Goal: Transaction & Acquisition: Purchase product/service

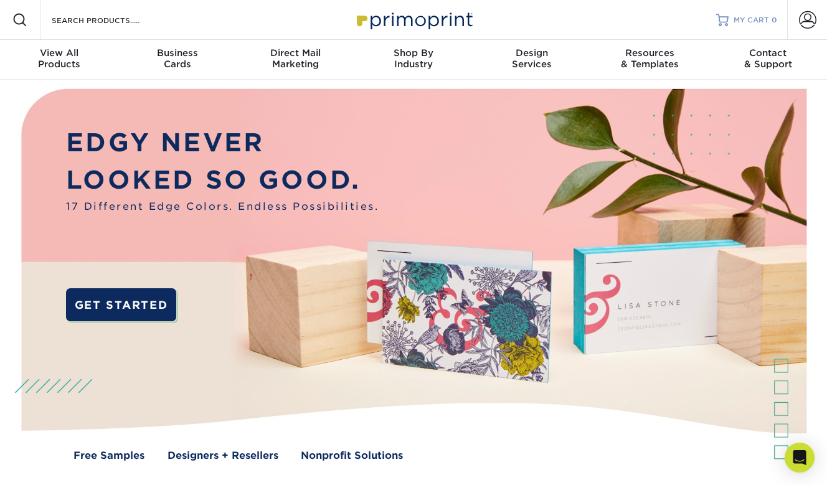
click at [740, 23] on span "MY CART" at bounding box center [752, 20] width 36 height 11
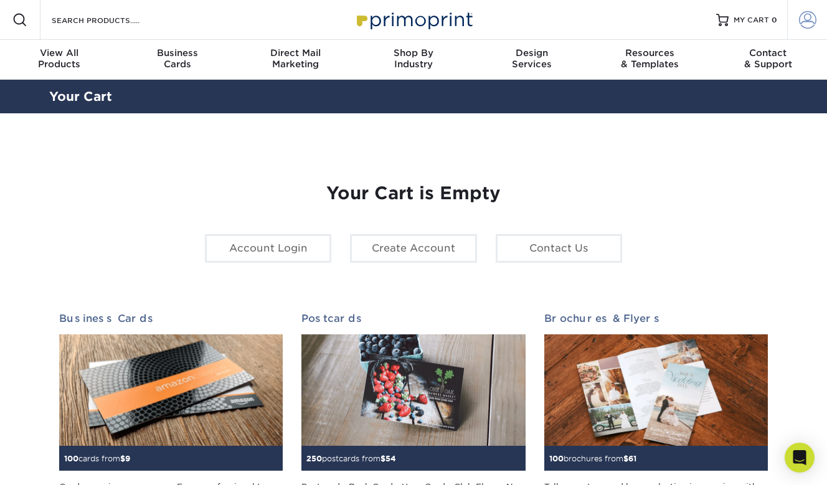
click at [806, 21] on span at bounding box center [807, 19] width 17 height 17
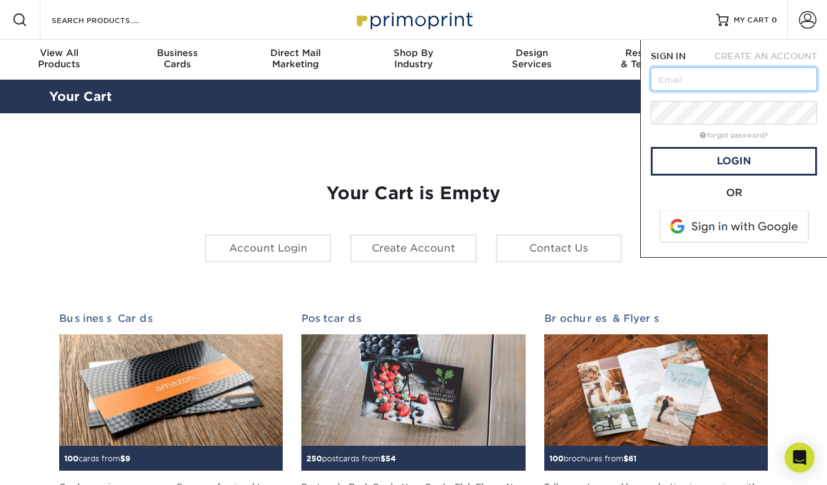
type input "amanda@drvagotis.com"
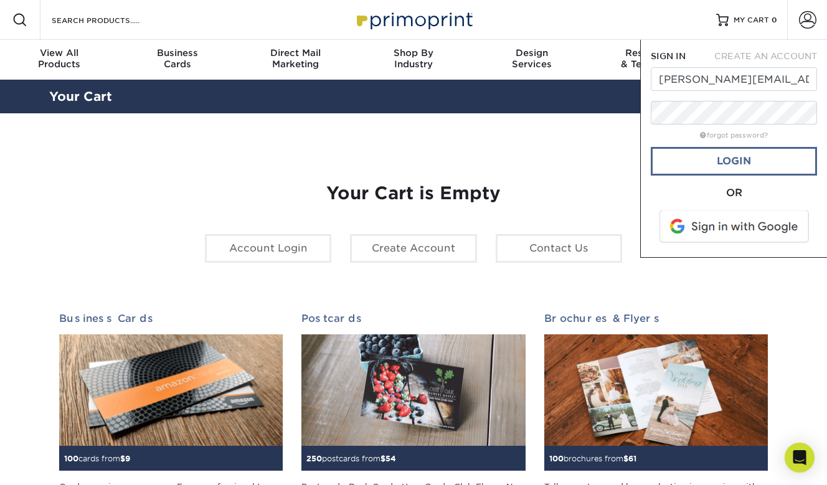
click at [714, 163] on link "Login" at bounding box center [734, 161] width 166 height 29
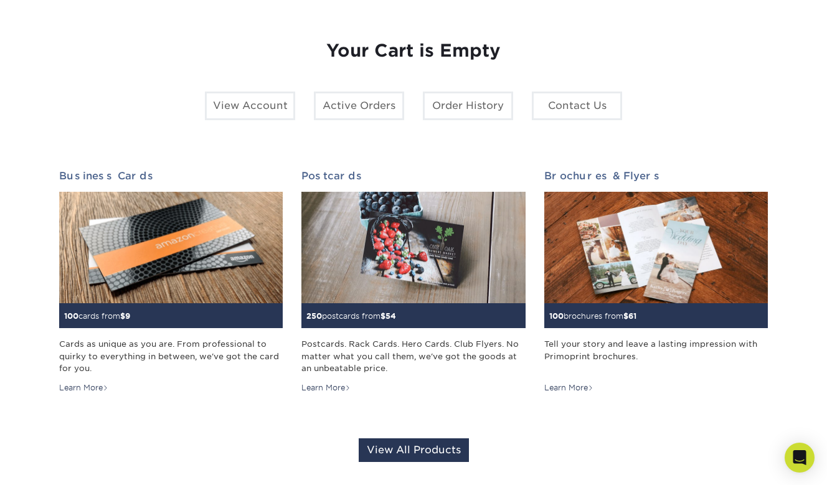
scroll to position [148, 0]
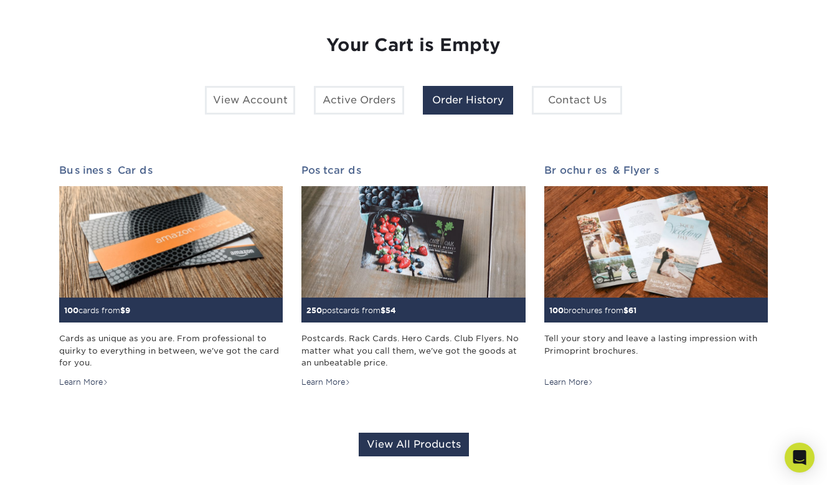
click at [478, 101] on link "Order History" at bounding box center [468, 100] width 90 height 29
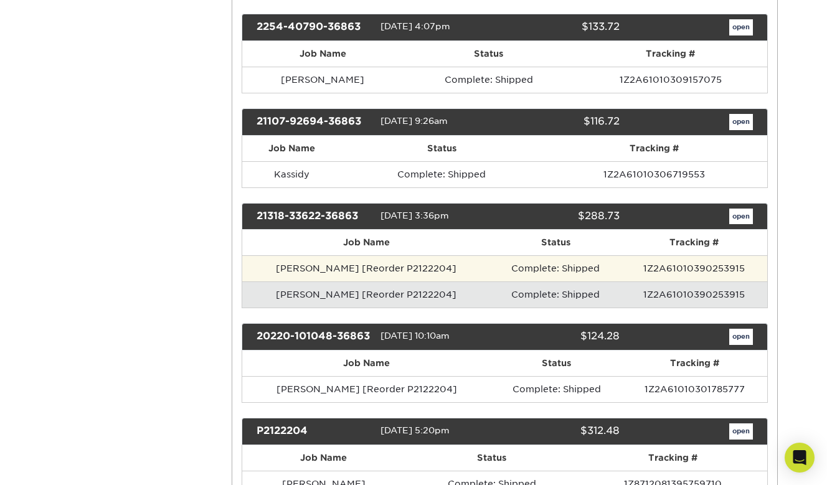
scroll to position [470, 0]
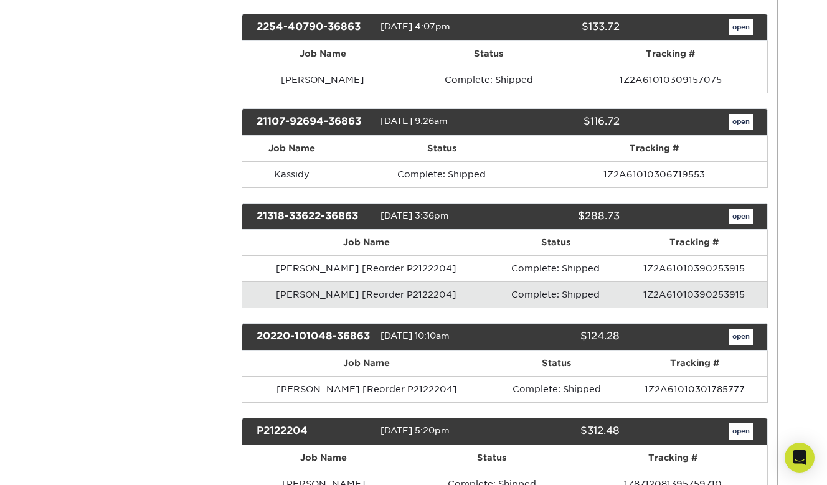
click at [745, 209] on link "open" at bounding box center [742, 217] width 24 height 16
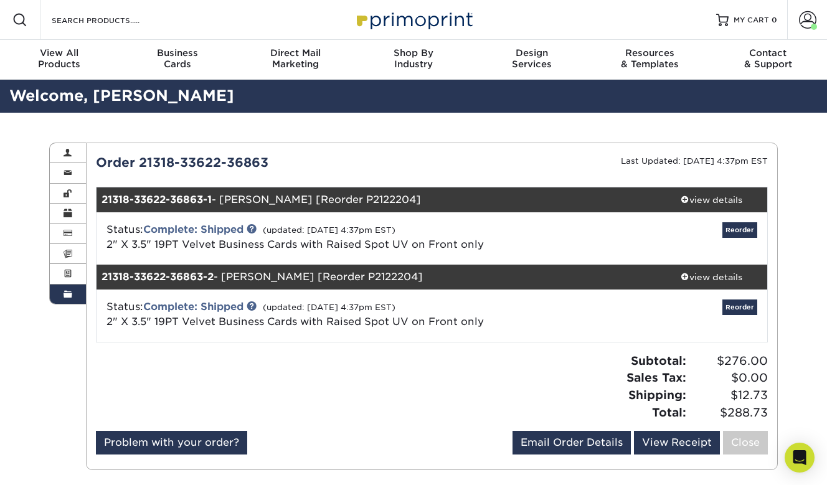
scroll to position [0, 0]
click at [735, 232] on link "Reorder" at bounding box center [740, 230] width 35 height 16
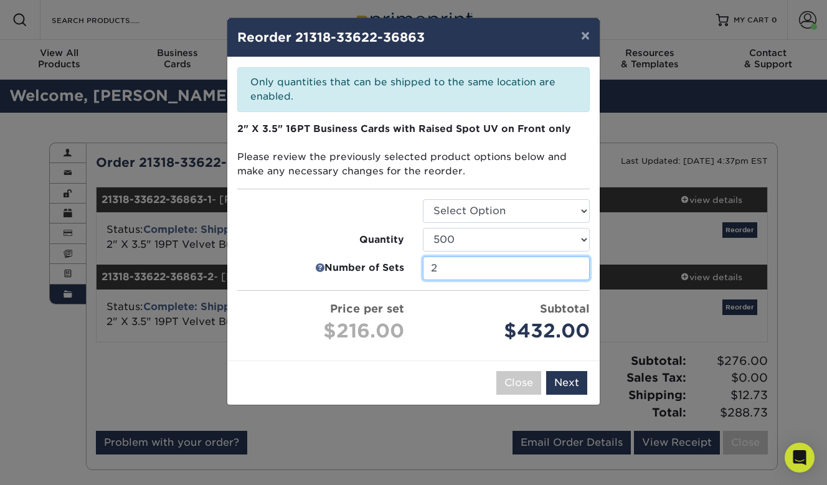
type input "1"
click at [576, 267] on input "1" at bounding box center [506, 269] width 167 height 24
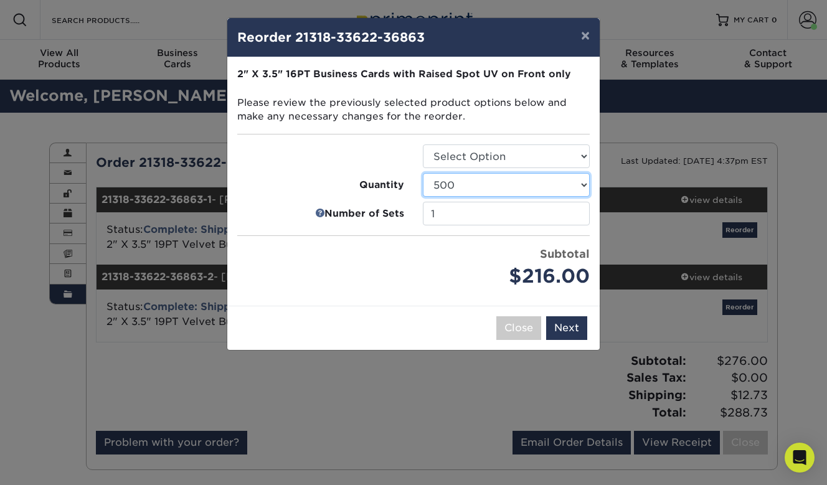
select select "6237a36b-b046-4ef6-8fed-6cb9c22a5ece"
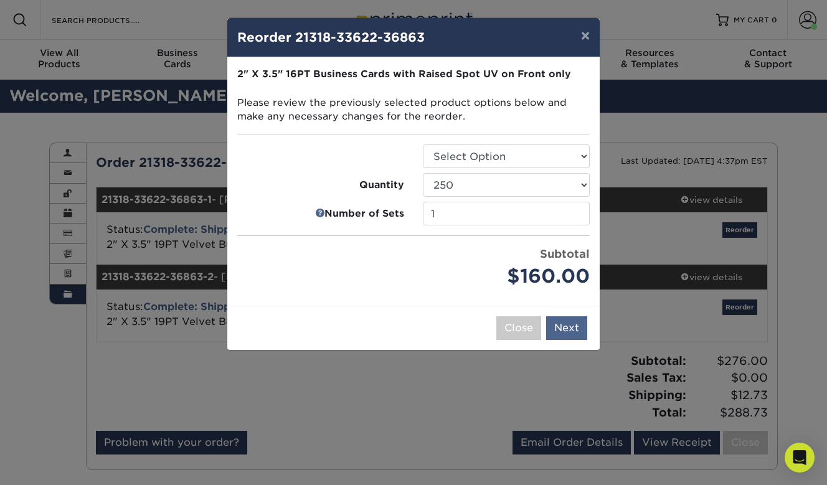
click at [565, 325] on button "Next" at bounding box center [566, 329] width 41 height 24
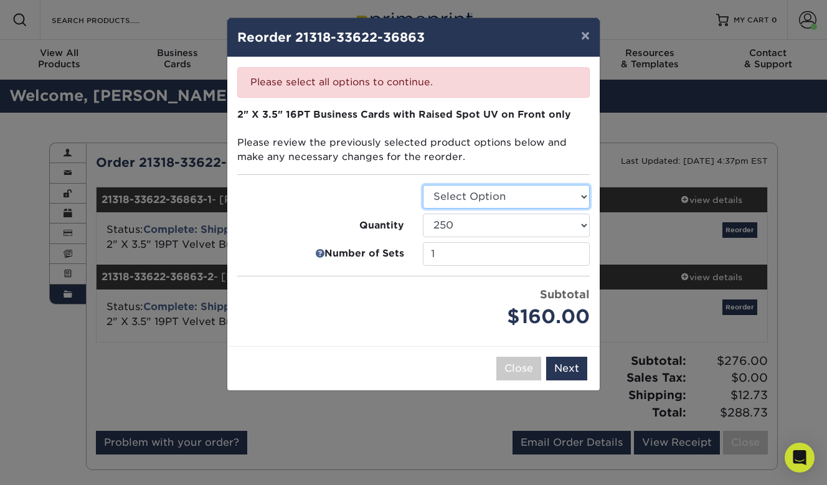
select select "3b5148f1-0588-4f88-a218-97bcfdce65c1"
select select "6237a36b-b046-4ef6-8fed-6cb9c22a5ece"
click at [569, 364] on button "Next" at bounding box center [566, 369] width 41 height 24
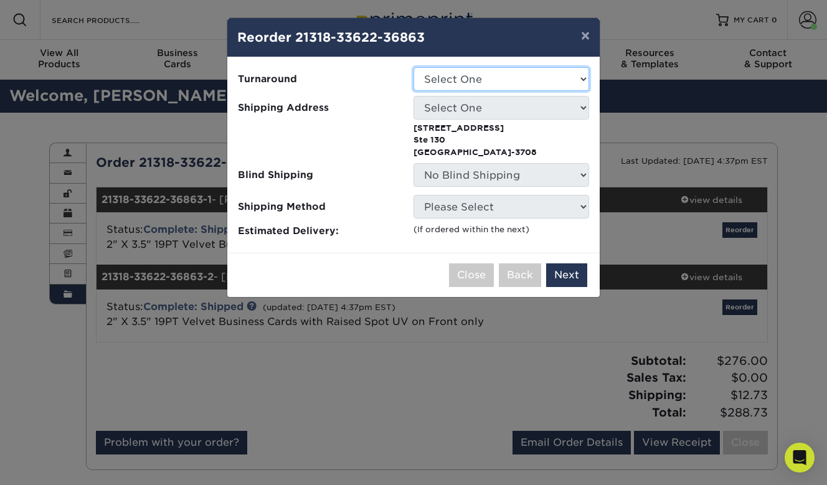
select select "b9b8bc4a-fe2b-4611-9a9e-1ae5d58e413a"
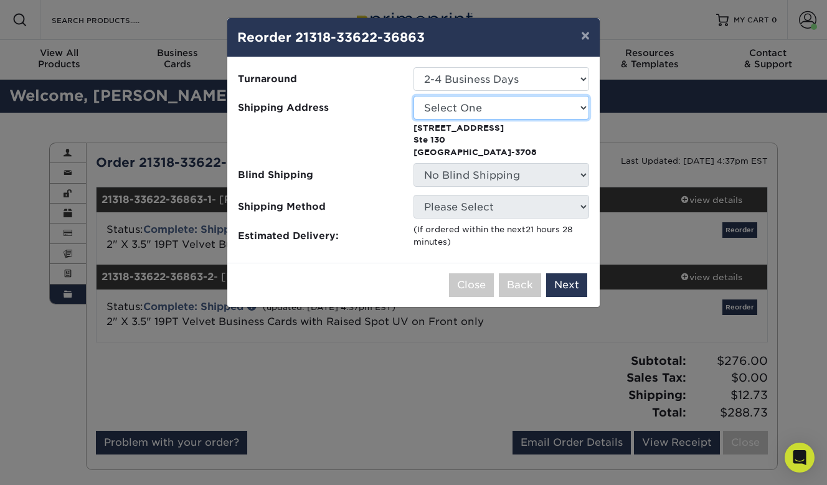
select select "103540"
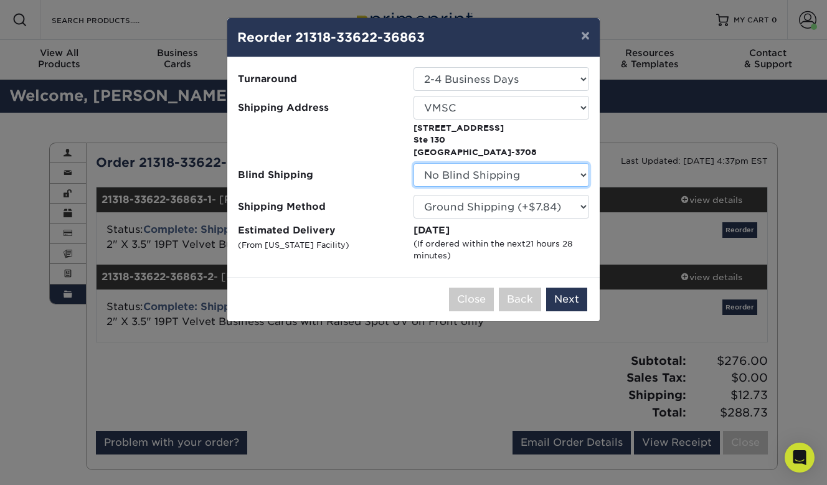
select select "103540"
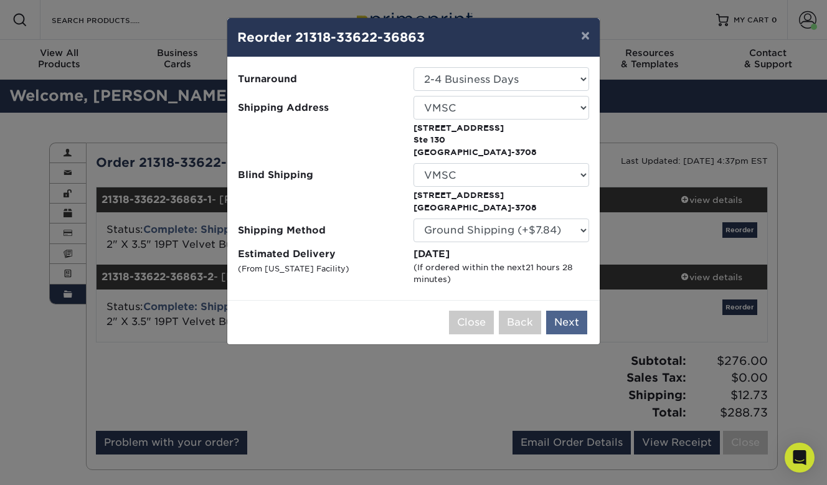
click at [563, 316] on button "Next" at bounding box center [566, 323] width 41 height 24
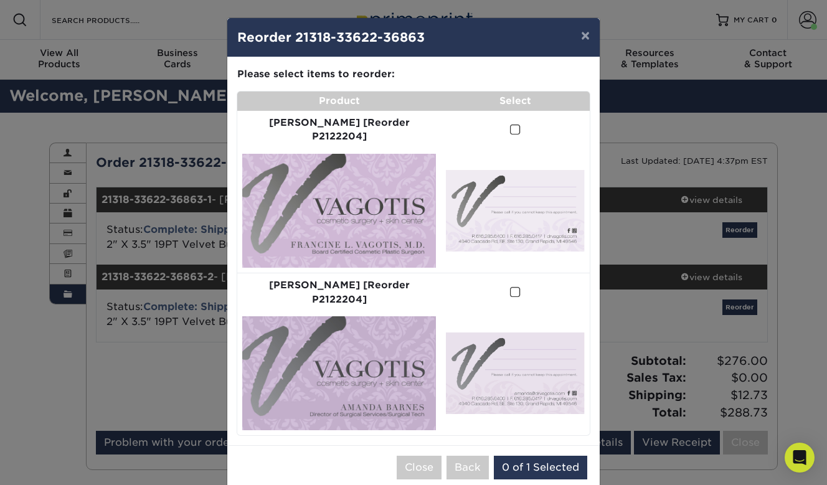
click at [510, 124] on span at bounding box center [515, 130] width 11 height 12
click at [0, 0] on input "checkbox" at bounding box center [0, 0] width 0 height 0
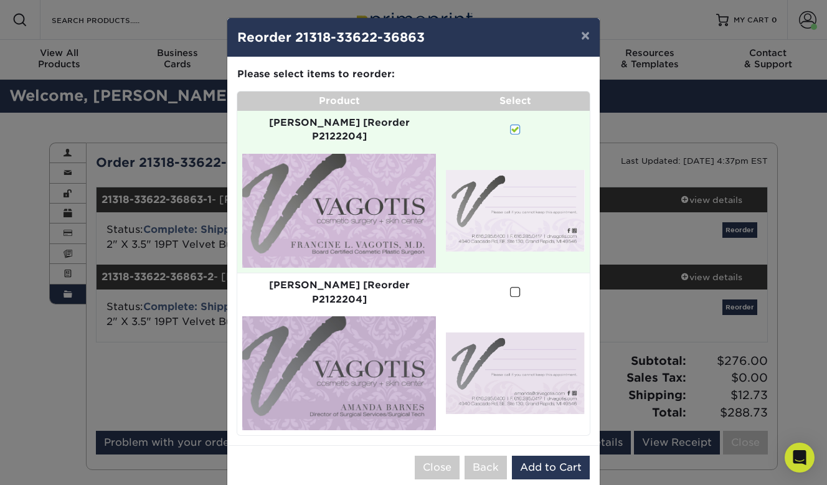
click at [510, 287] on span at bounding box center [515, 293] width 11 height 12
click at [0, 0] on input "checkbox" at bounding box center [0, 0] width 0 height 0
click at [510, 287] on span at bounding box center [515, 293] width 11 height 12
click at [0, 0] on input "checkbox" at bounding box center [0, 0] width 0 height 0
click at [510, 287] on span at bounding box center [515, 293] width 11 height 12
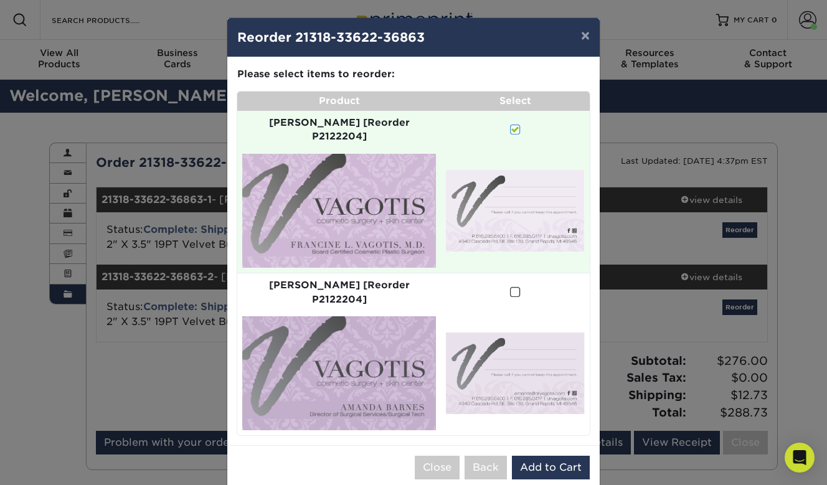
click at [0, 0] on input "checkbox" at bounding box center [0, 0] width 0 height 0
click at [510, 287] on span at bounding box center [515, 293] width 11 height 12
click at [0, 0] on input "checkbox" at bounding box center [0, 0] width 0 height 0
click at [510, 287] on span at bounding box center [515, 293] width 11 height 12
click at [0, 0] on input "checkbox" at bounding box center [0, 0] width 0 height 0
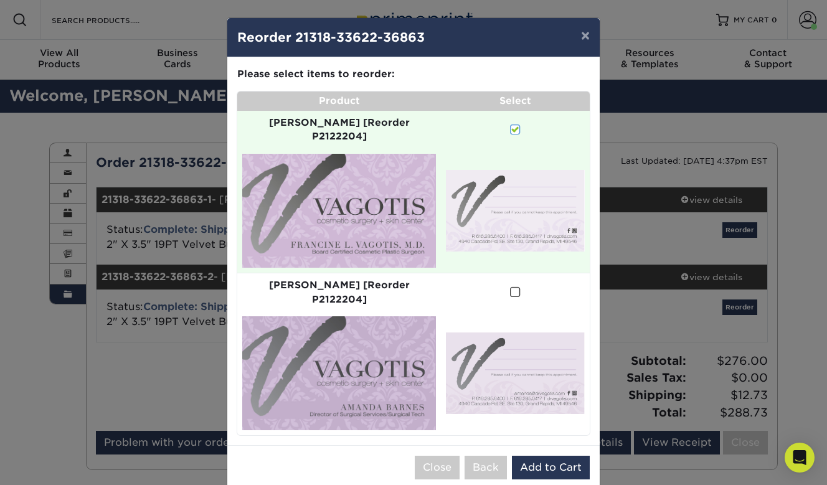
click at [510, 287] on span at bounding box center [515, 293] width 11 height 12
click at [0, 0] on input "checkbox" at bounding box center [0, 0] width 0 height 0
click at [510, 124] on span at bounding box center [515, 130] width 11 height 12
click at [0, 0] on input "checkbox" at bounding box center [0, 0] width 0 height 0
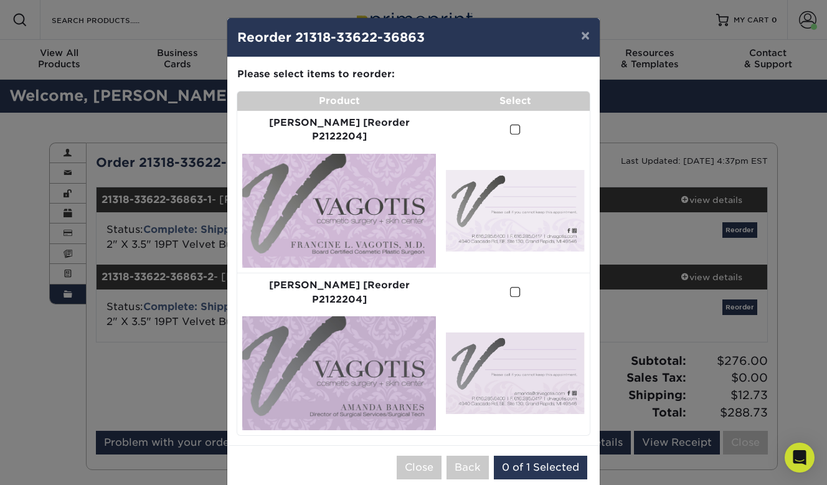
click at [510, 287] on span at bounding box center [515, 293] width 11 height 12
click at [0, 0] on input "checkbox" at bounding box center [0, 0] width 0 height 0
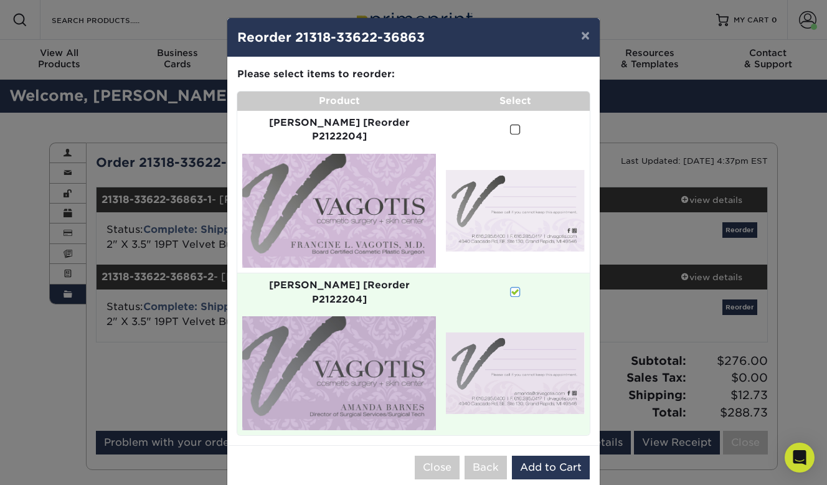
click at [510, 124] on span at bounding box center [515, 130] width 11 height 12
click at [0, 0] on input "checkbox" at bounding box center [0, 0] width 0 height 0
click at [510, 287] on span at bounding box center [515, 293] width 11 height 12
click at [0, 0] on input "checkbox" at bounding box center [0, 0] width 0 height 0
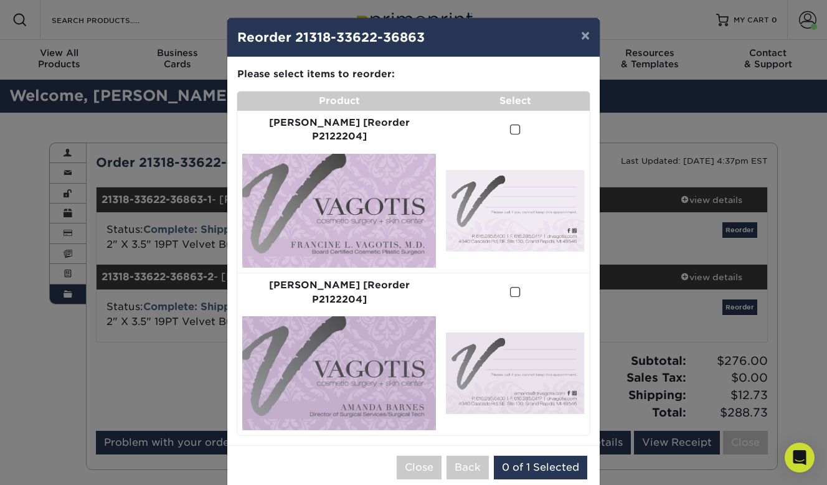
click at [510, 124] on span at bounding box center [515, 130] width 11 height 12
click at [0, 0] on input "checkbox" at bounding box center [0, 0] width 0 height 0
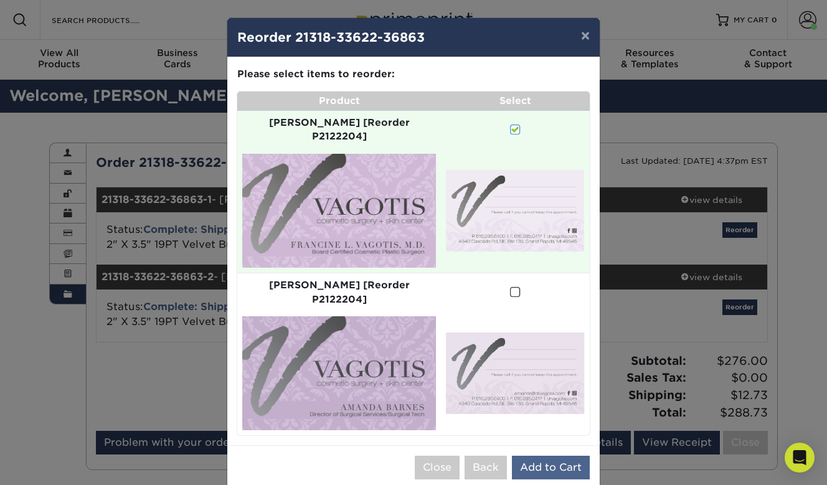
click at [545, 456] on button "Add to Cart" at bounding box center [551, 468] width 78 height 24
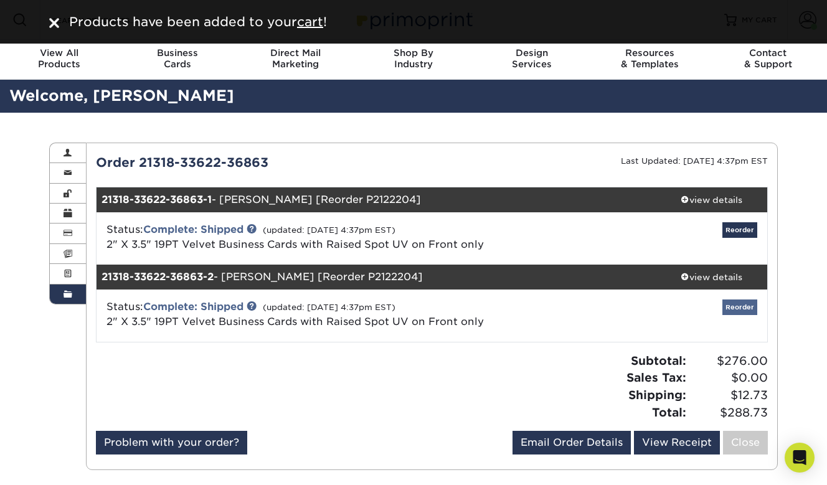
click at [737, 307] on link "Reorder" at bounding box center [740, 308] width 35 height 16
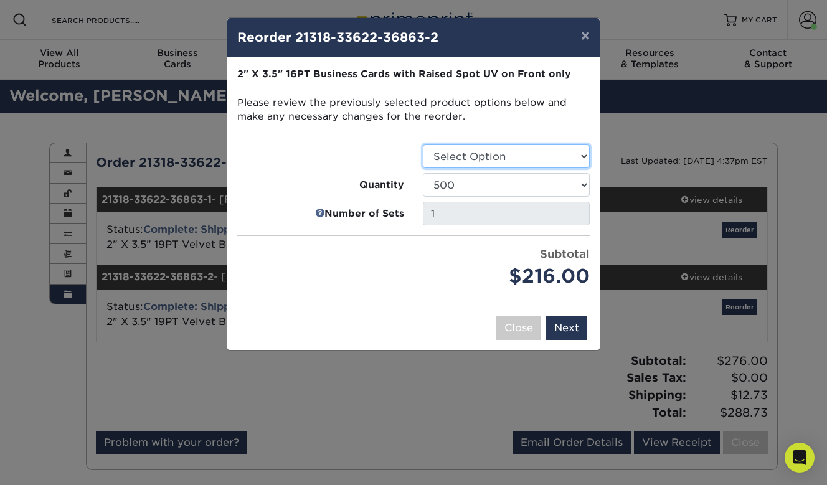
select select "3b5148f1-0588-4f88-a218-97bcfdce65c1"
click at [498, 208] on input "1" at bounding box center [506, 214] width 167 height 24
click at [524, 215] on input "1" at bounding box center [506, 214] width 167 height 24
click at [566, 317] on button "Next" at bounding box center [566, 329] width 41 height 24
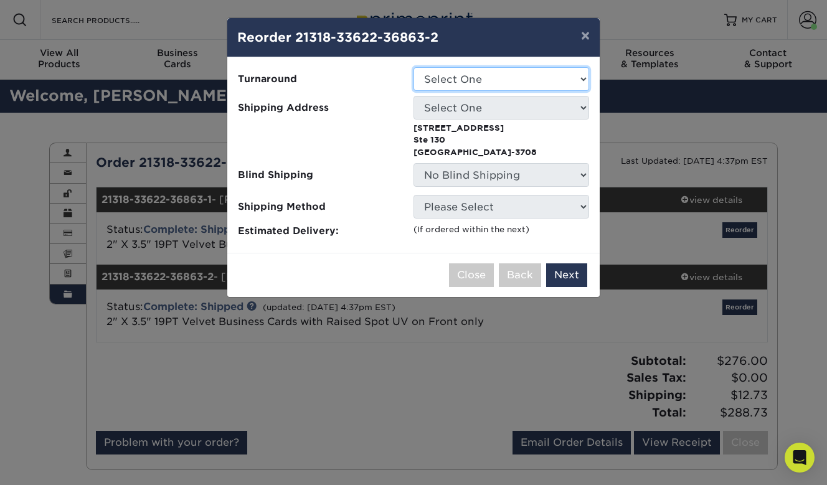
select select "028e9ad4-f42b-42cd-b8a3-fa699623ed4c"
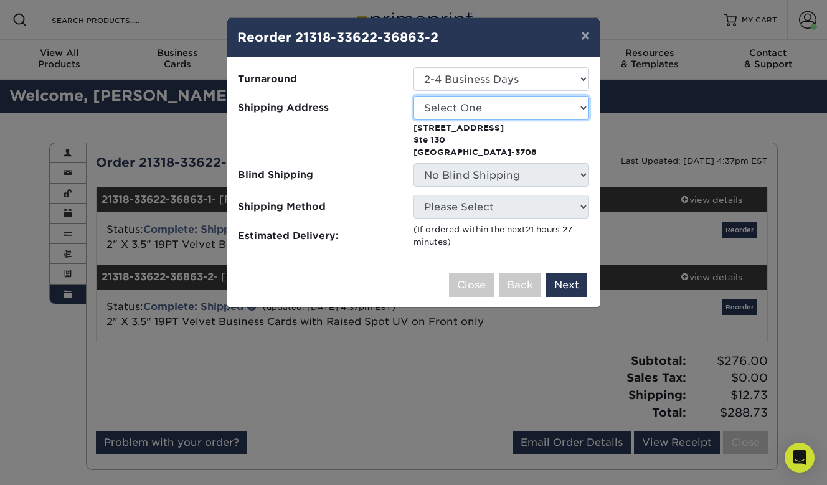
select select "103540"
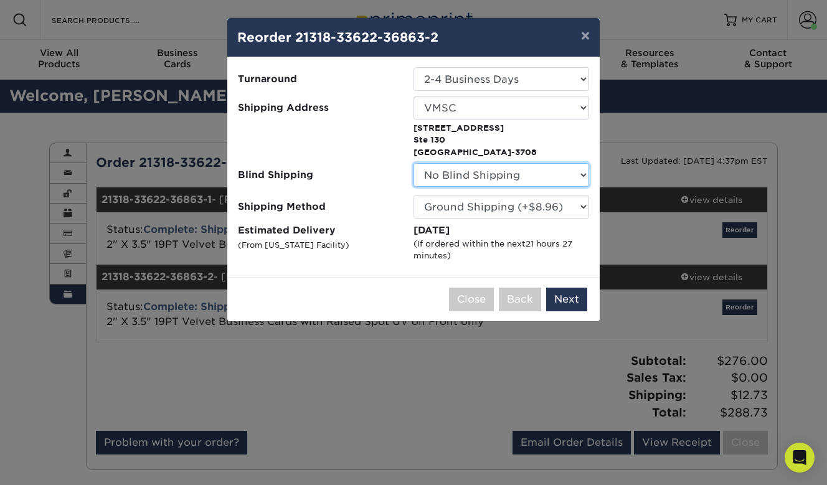
select select "103540"
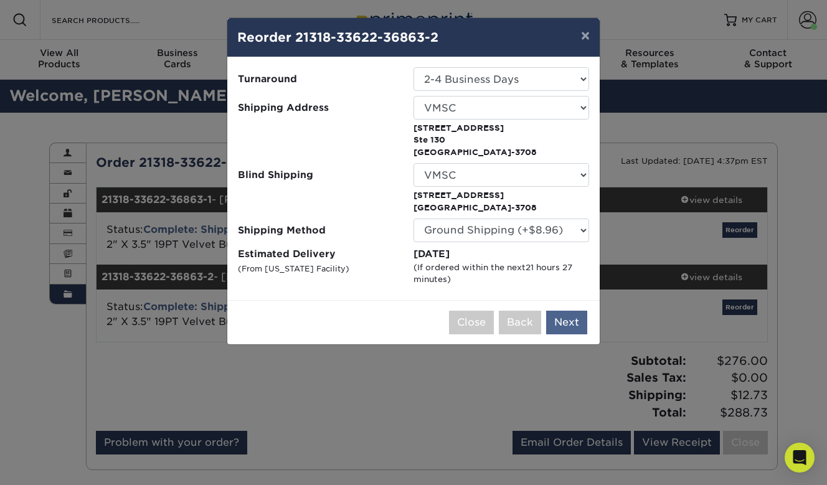
click at [560, 318] on button "Next" at bounding box center [566, 323] width 41 height 24
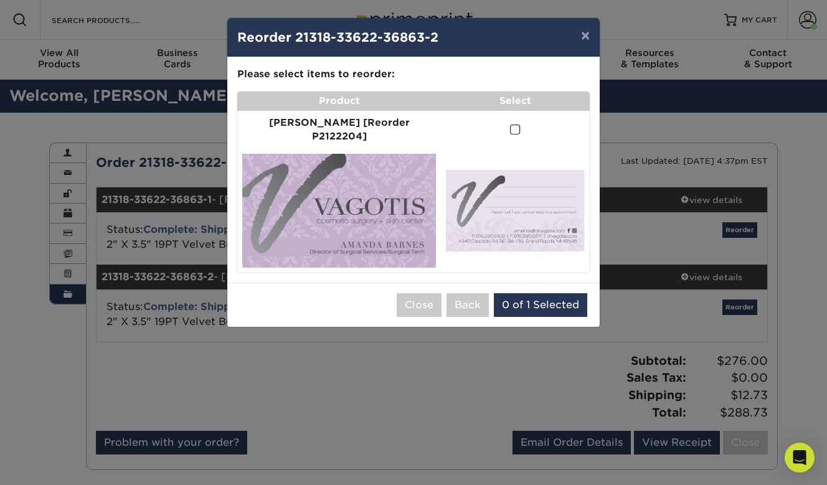
click at [510, 124] on span at bounding box center [515, 130] width 11 height 12
click at [0, 0] on input "checkbox" at bounding box center [0, 0] width 0 height 0
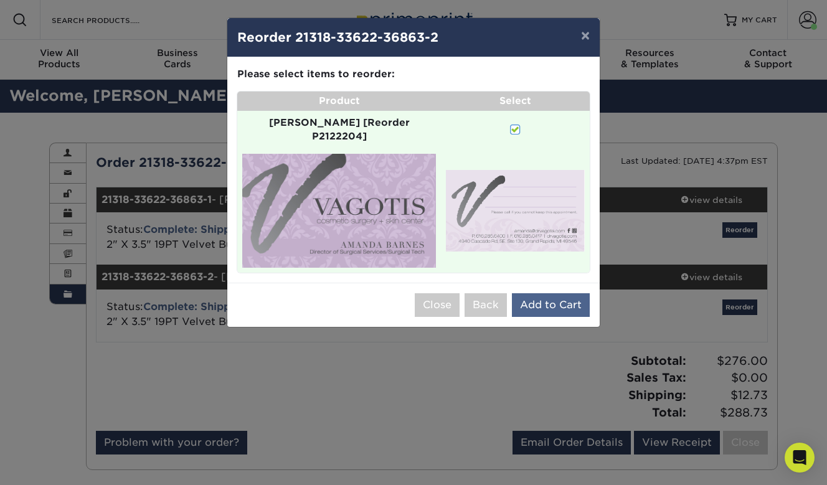
click at [548, 293] on button "Add to Cart" at bounding box center [551, 305] width 78 height 24
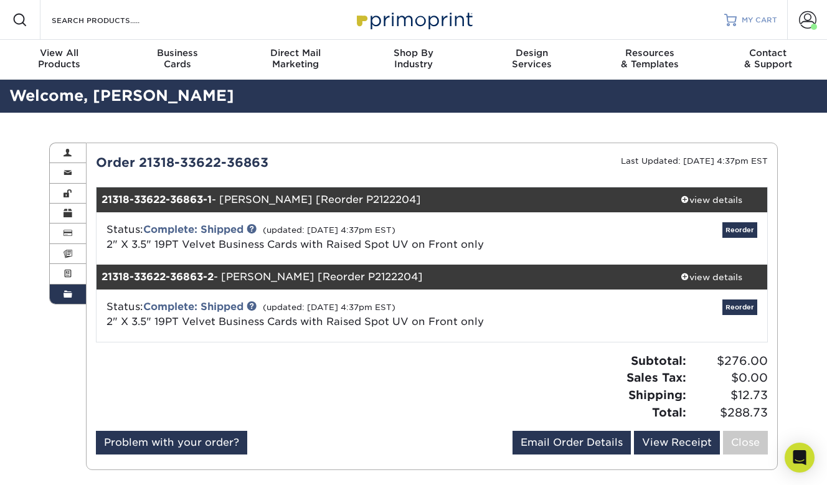
click at [742, 22] on link "MY CART" at bounding box center [751, 20] width 53 height 40
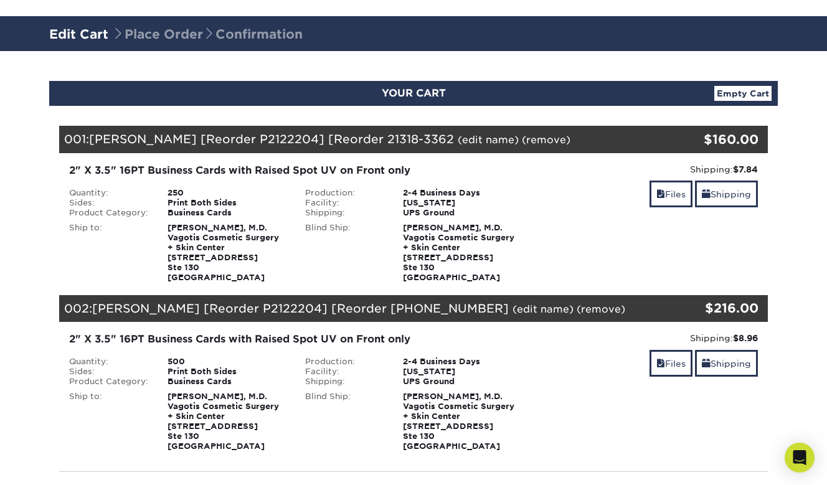
scroll to position [64, 0]
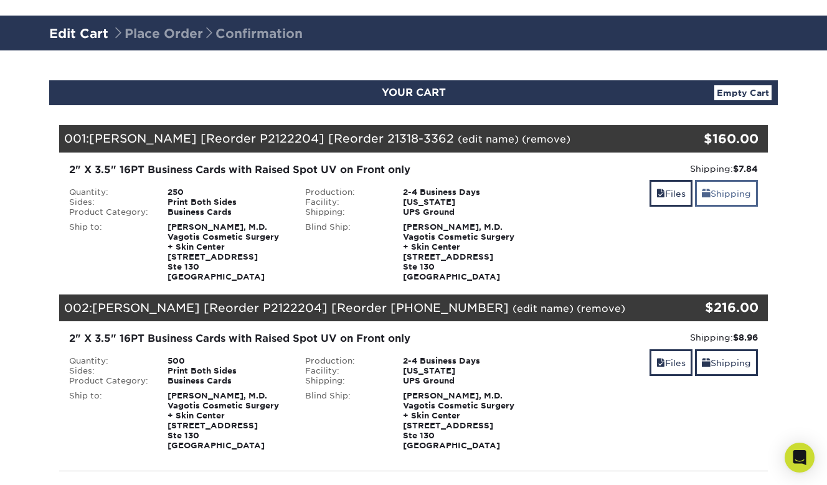
click at [733, 190] on link "Shipping" at bounding box center [726, 193] width 63 height 27
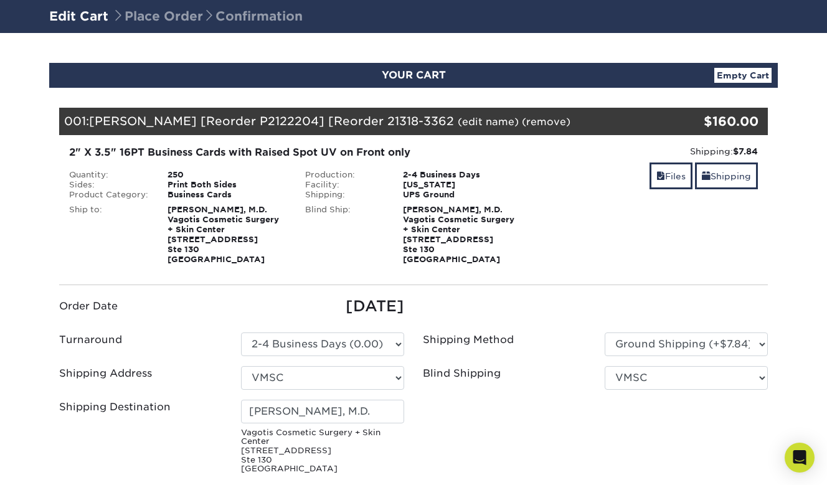
scroll to position [87, 0]
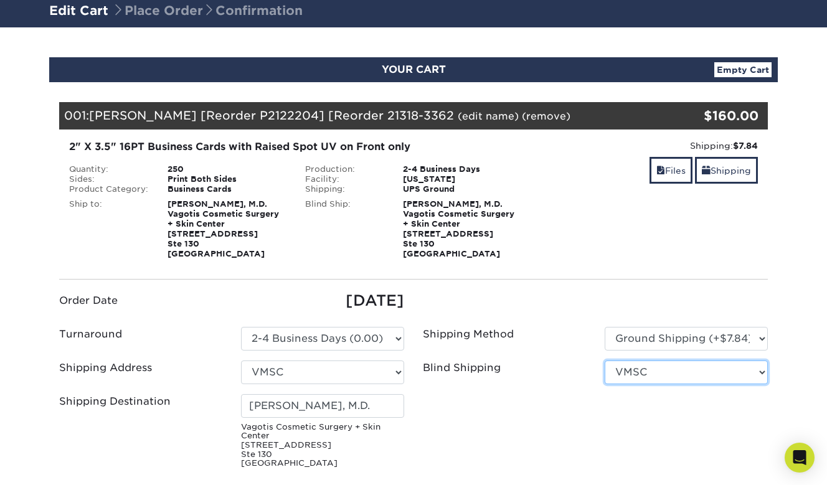
select select "-1"
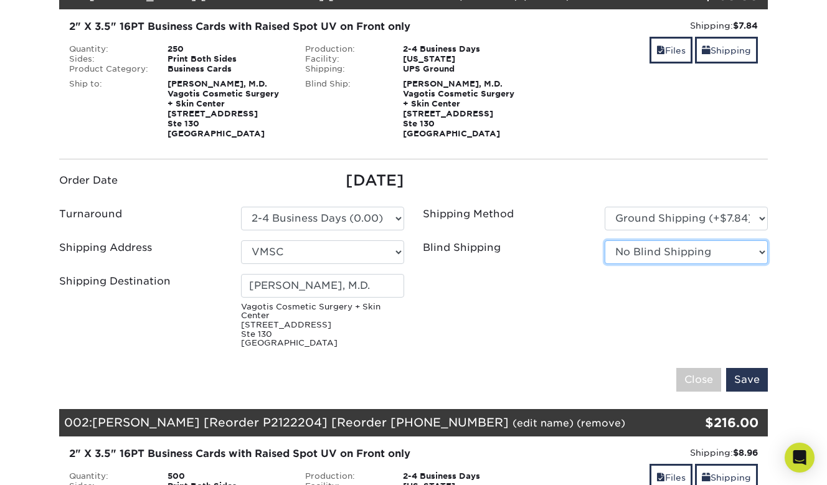
scroll to position [212, 0]
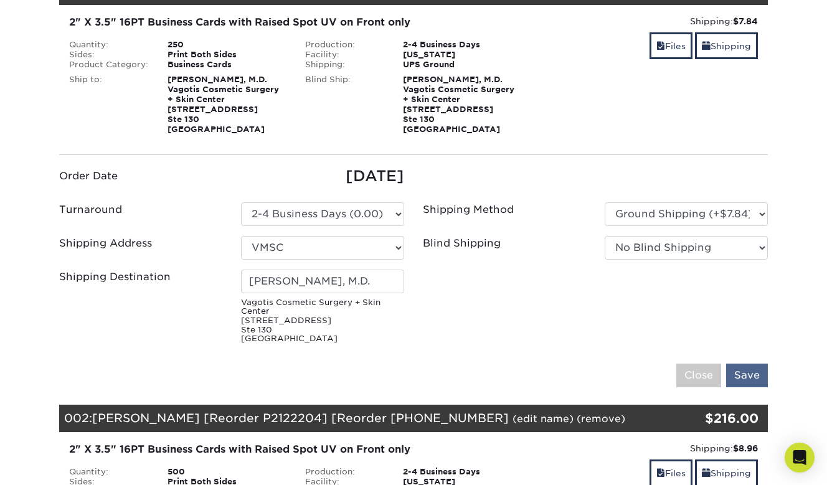
click at [756, 371] on input "Save" at bounding box center [748, 376] width 42 height 24
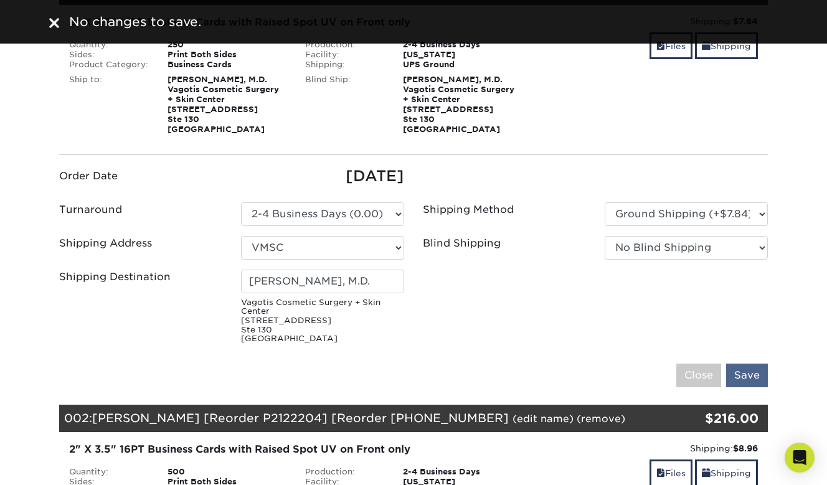
click at [745, 373] on input "Save" at bounding box center [748, 376] width 42 height 24
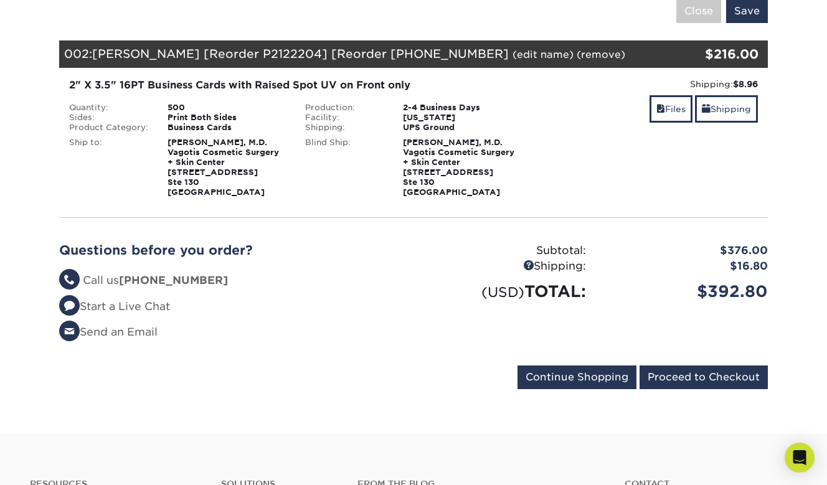
scroll to position [581, 0]
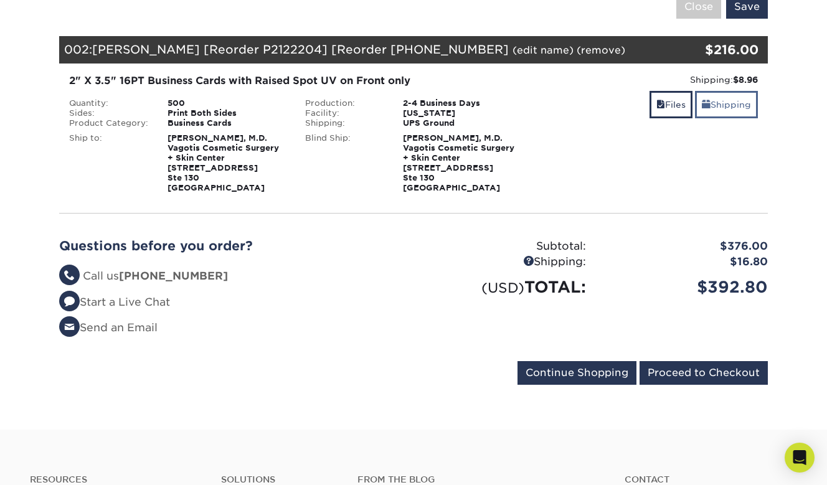
click at [717, 104] on link "Shipping" at bounding box center [726, 104] width 63 height 27
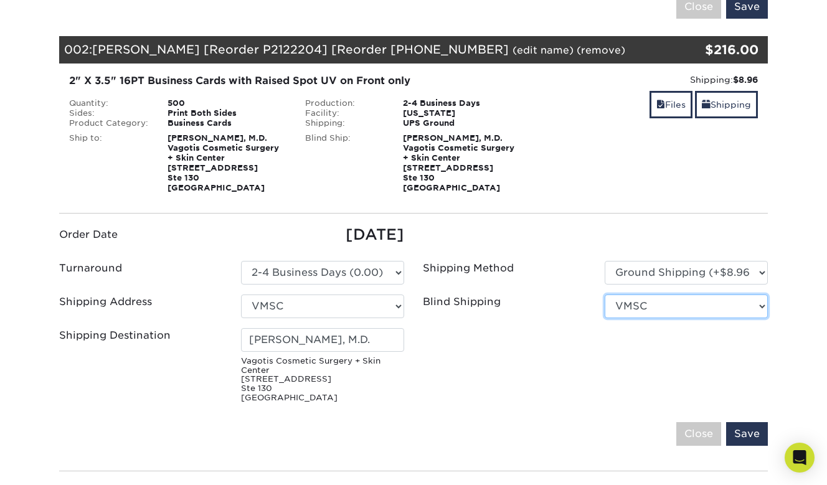
select select "-1"
click at [567, 314] on div "Blind Shipping" at bounding box center [505, 307] width 182 height 24
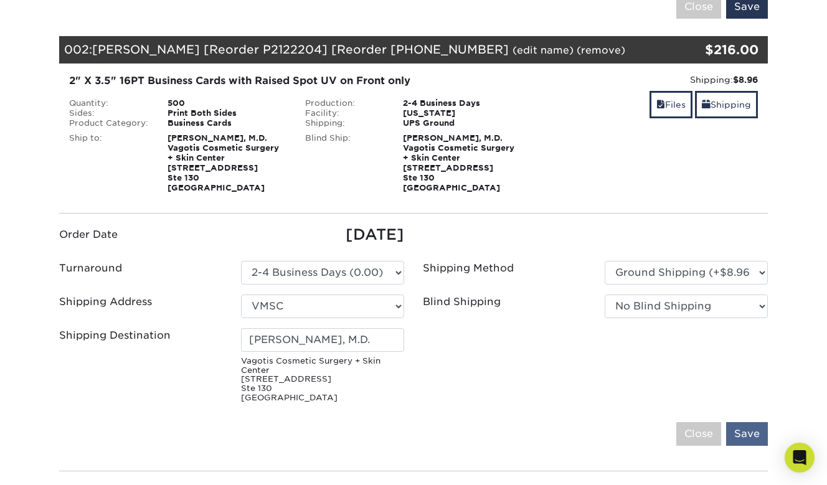
click at [742, 429] on input "Save" at bounding box center [748, 434] width 42 height 24
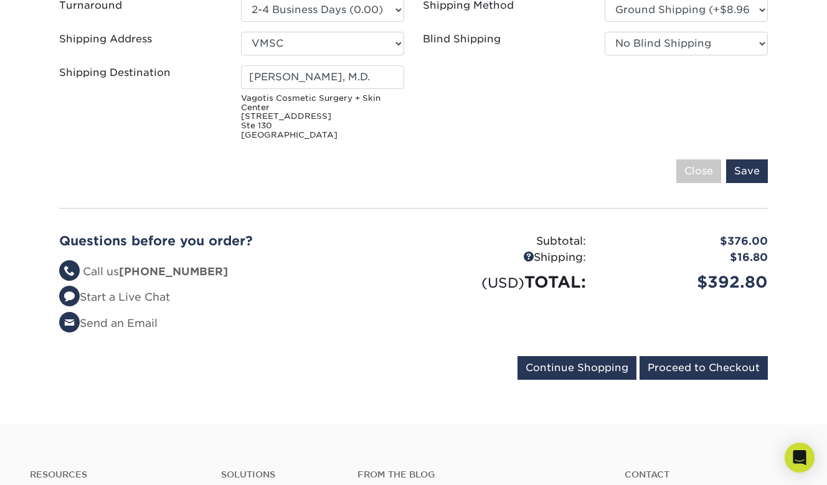
scroll to position [845, 0]
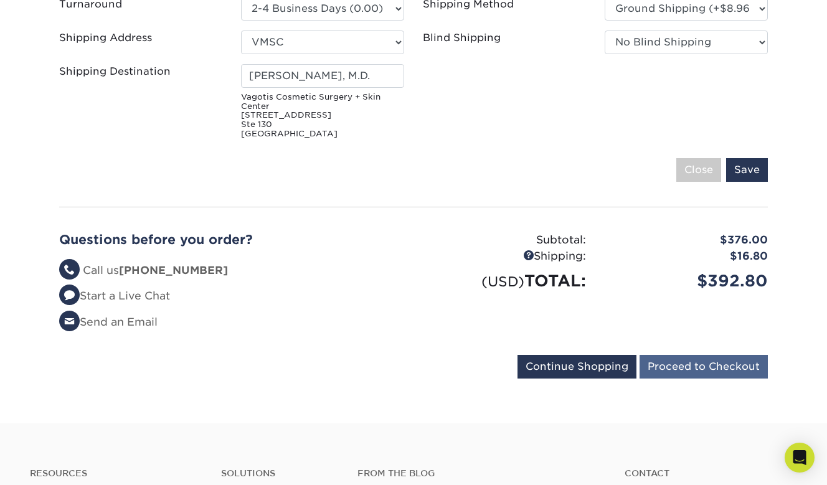
click at [682, 366] on input "Proceed to Checkout" at bounding box center [704, 367] width 128 height 24
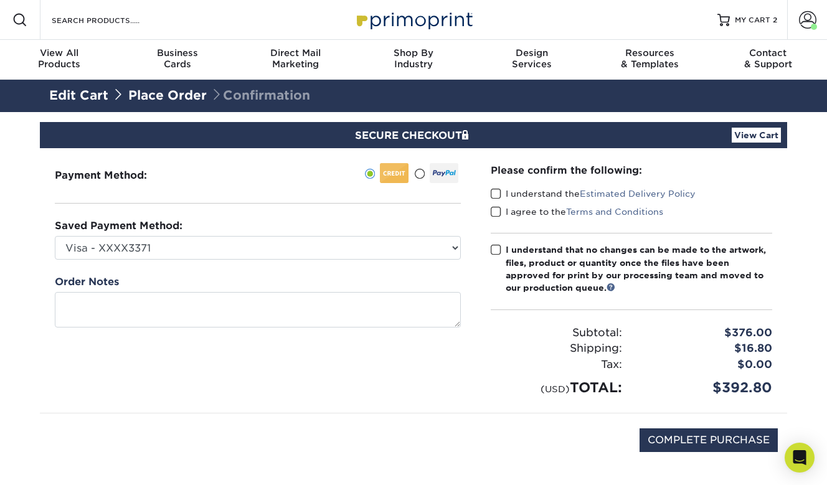
click at [494, 194] on span at bounding box center [496, 194] width 11 height 12
click at [0, 0] on input "I understand the Estimated Delivery Policy" at bounding box center [0, 0] width 0 height 0
click at [497, 213] on span at bounding box center [496, 212] width 11 height 12
click at [0, 0] on input "I agree to the Terms and Conditions" at bounding box center [0, 0] width 0 height 0
click at [497, 251] on span at bounding box center [496, 250] width 11 height 12
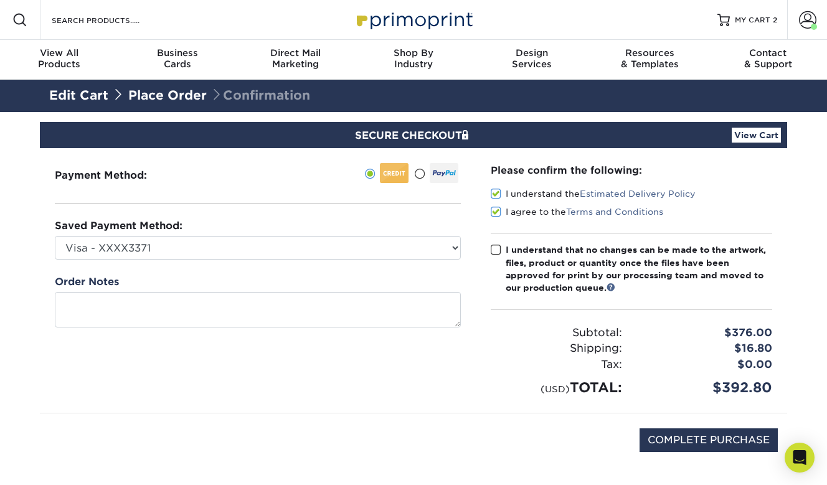
click at [0, 0] on input "I understand that no changes can be made to the artwork, files, product or quan…" at bounding box center [0, 0] width 0 height 0
click at [740, 21] on span "MY CART" at bounding box center [753, 20] width 36 height 11
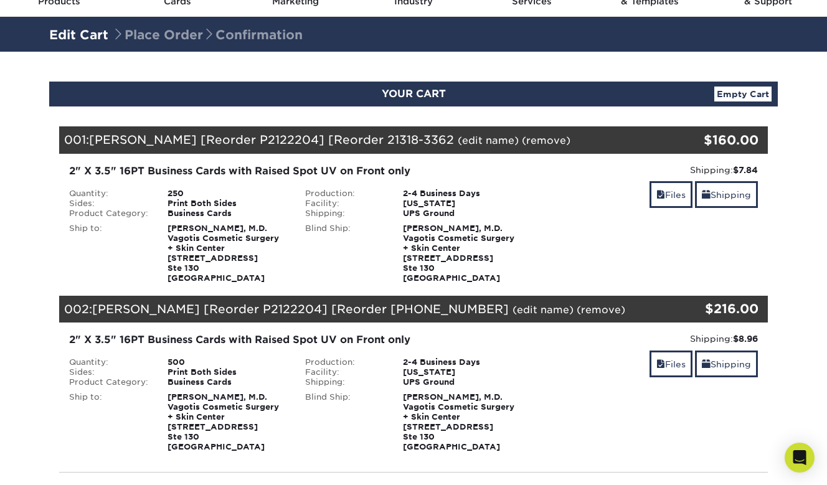
scroll to position [70, 0]
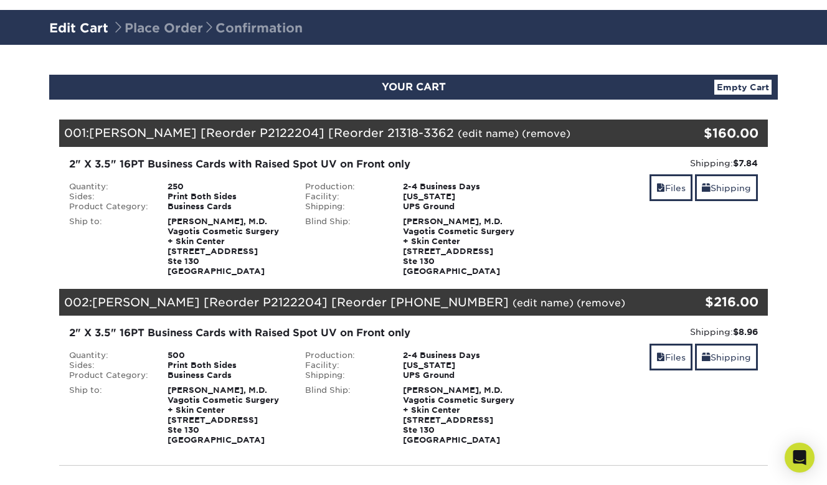
click at [431, 182] on div "2-4 Business Days" at bounding box center [463, 187] width 138 height 10
click at [522, 132] on link "(remove)" at bounding box center [546, 134] width 49 height 12
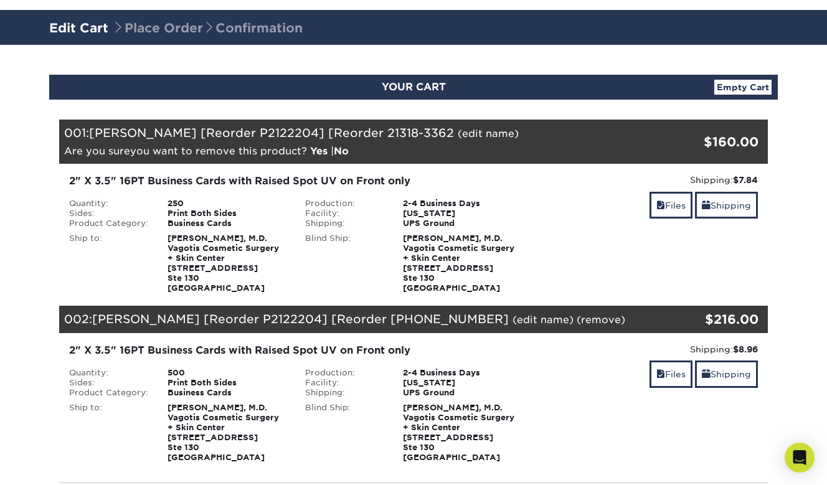
click at [322, 151] on link "Yes" at bounding box center [318, 151] width 17 height 12
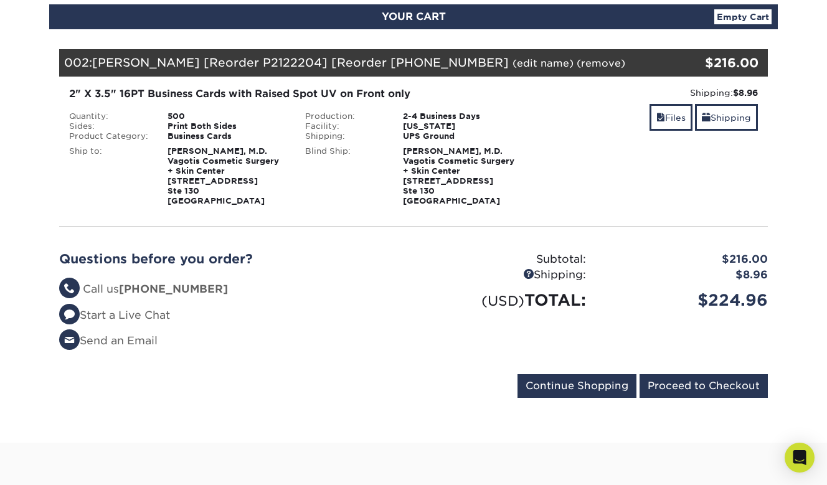
scroll to position [141, 0]
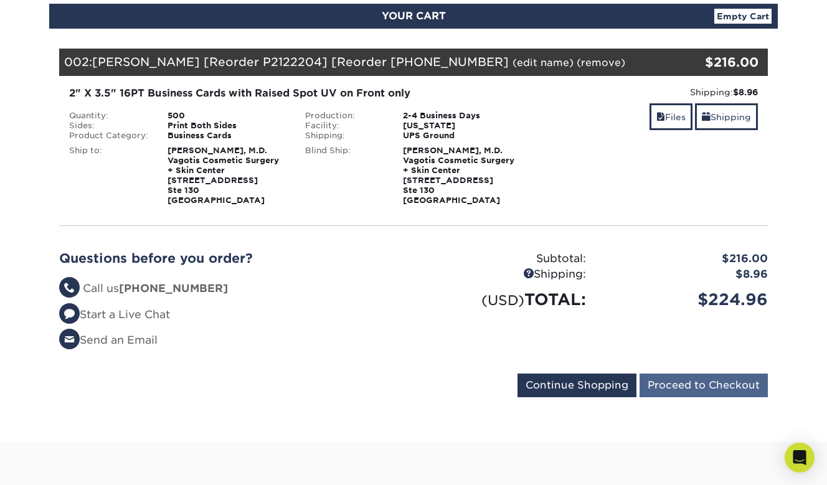
click at [671, 387] on input "Proceed to Checkout" at bounding box center [704, 386] width 128 height 24
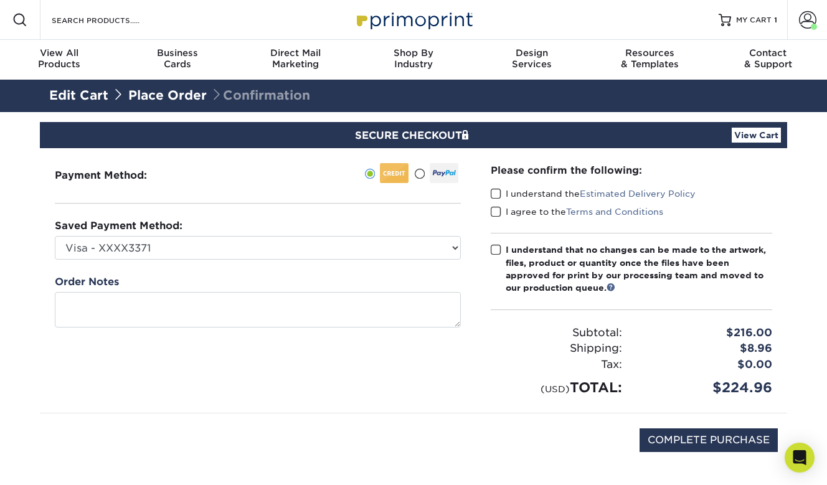
click at [492, 193] on span at bounding box center [496, 194] width 11 height 12
click at [0, 0] on input "I understand the Estimated Delivery Policy" at bounding box center [0, 0] width 0 height 0
click at [499, 213] on span at bounding box center [496, 212] width 11 height 12
click at [0, 0] on input "I agree to the Terms and Conditions" at bounding box center [0, 0] width 0 height 0
click at [497, 252] on span at bounding box center [496, 250] width 11 height 12
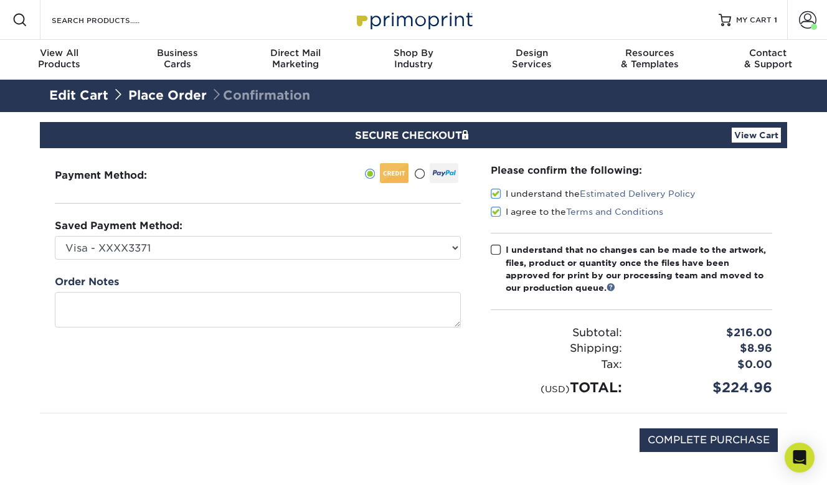
click at [0, 0] on input "I understand that no changes can be made to the artwork, files, product or quan…" at bounding box center [0, 0] width 0 height 0
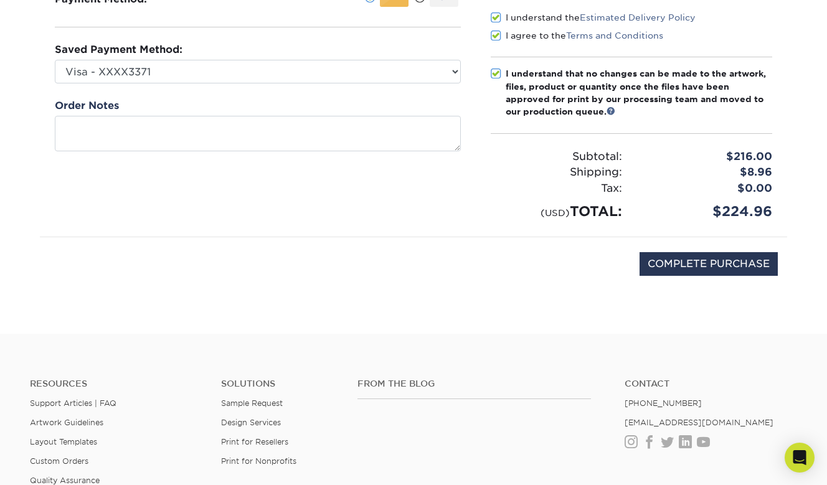
scroll to position [184, 0]
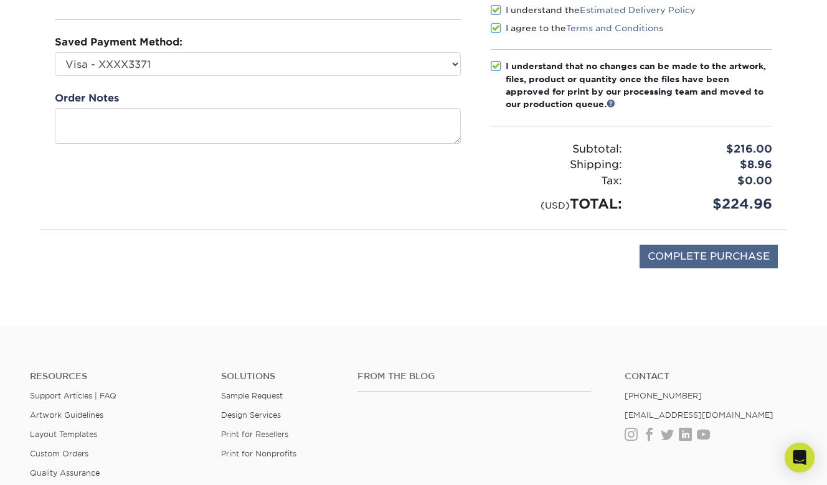
click at [704, 261] on input "COMPLETE PURCHASE" at bounding box center [709, 257] width 138 height 24
type input "COMPLETE PURCHASE"
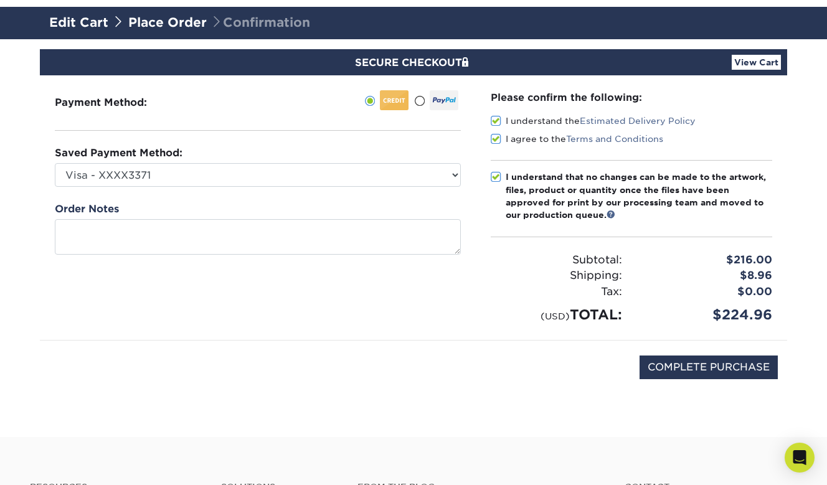
scroll to position [73, 0]
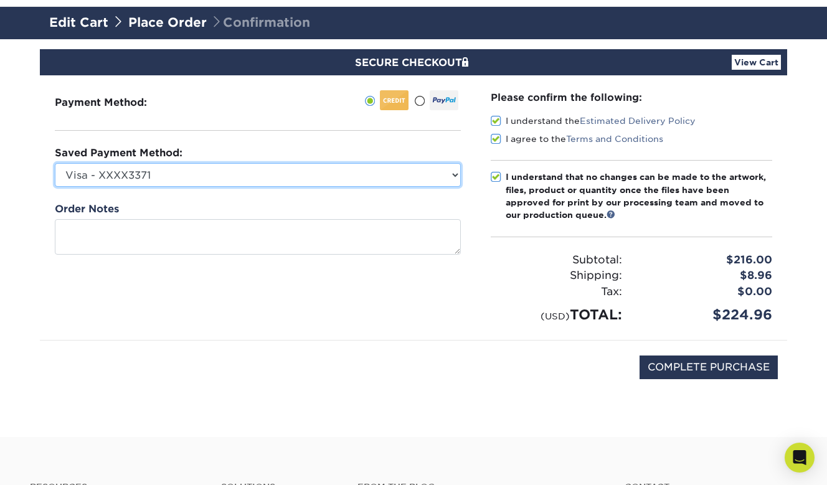
select select "41040"
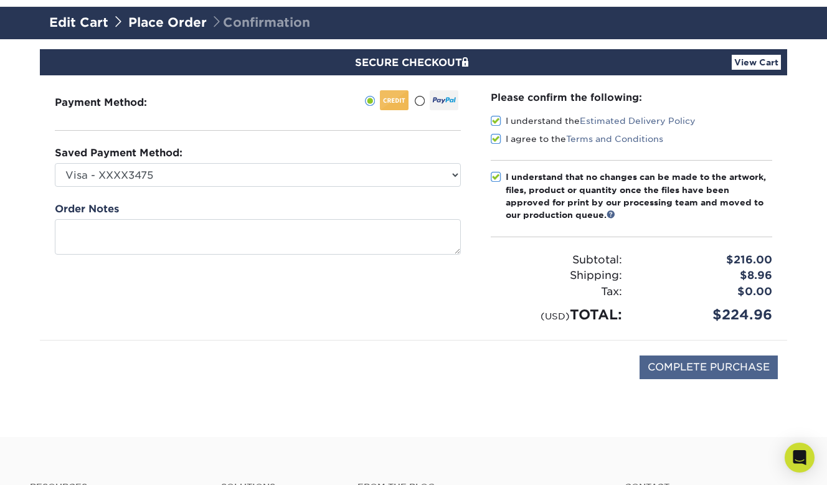
click at [676, 368] on input "COMPLETE PURCHASE" at bounding box center [709, 368] width 138 height 24
type input "PROCESSING, PLEASE WAIT..."
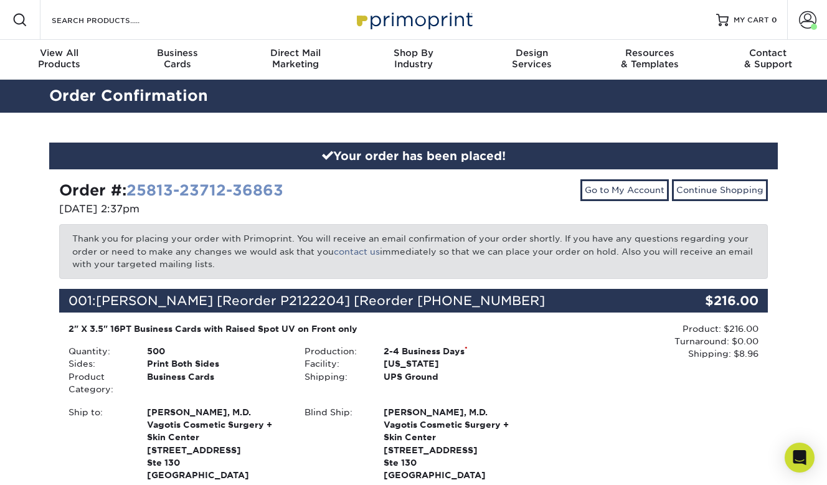
click at [235, 189] on link "25813-23712-36863" at bounding box center [204, 190] width 157 height 18
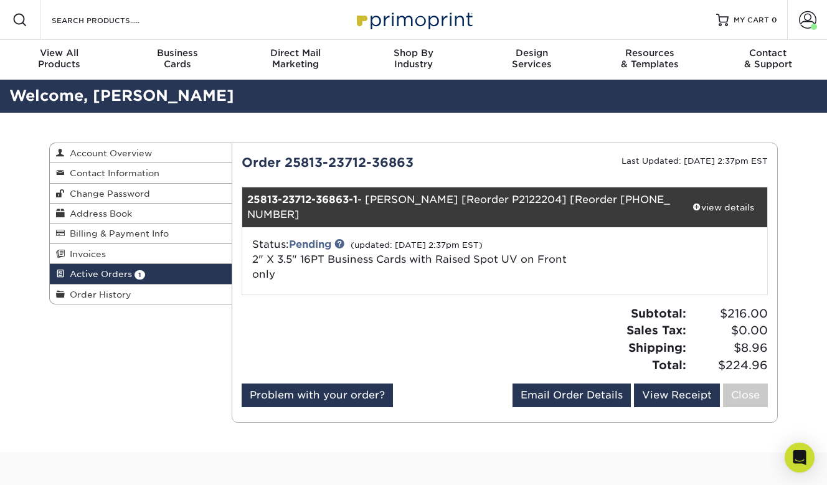
click at [436, 199] on div "25813-23712-36863-1 - [PERSON_NAME] [Reorder P2122204] [Reorder [PHONE_NUMBER]" at bounding box center [461, 208] width 438 height 40
click at [714, 201] on div "view details" at bounding box center [724, 207] width 88 height 12
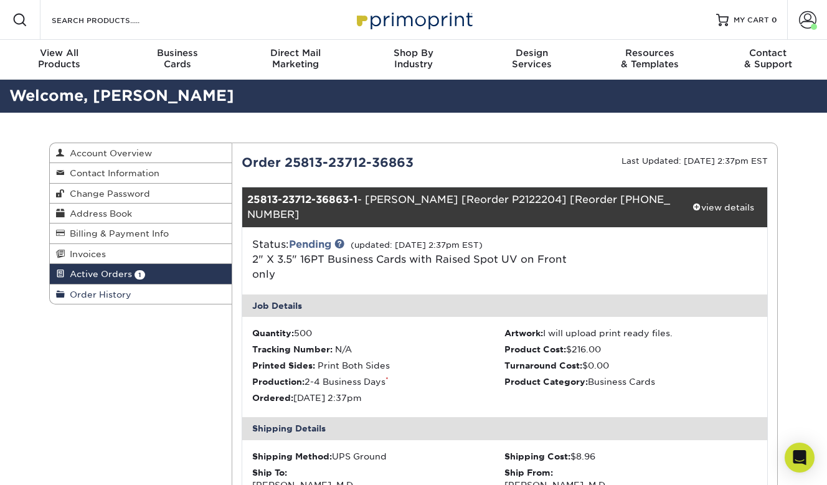
click at [90, 297] on span "Order History" at bounding box center [98, 295] width 67 height 10
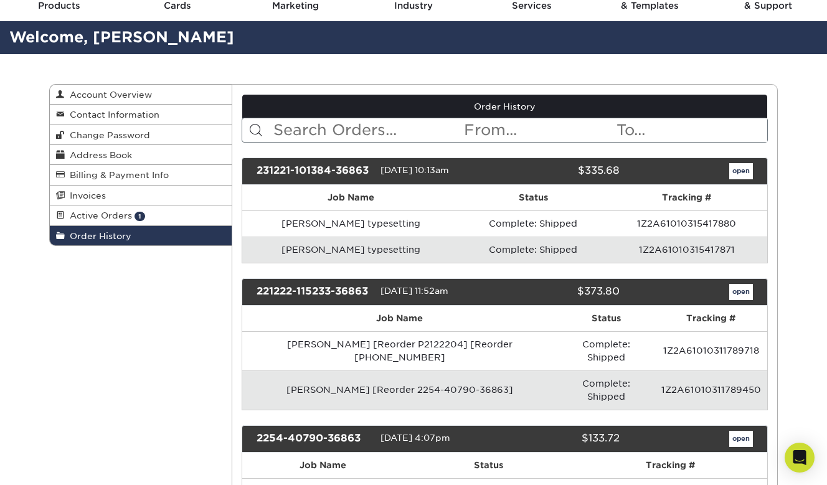
scroll to position [74, 0]
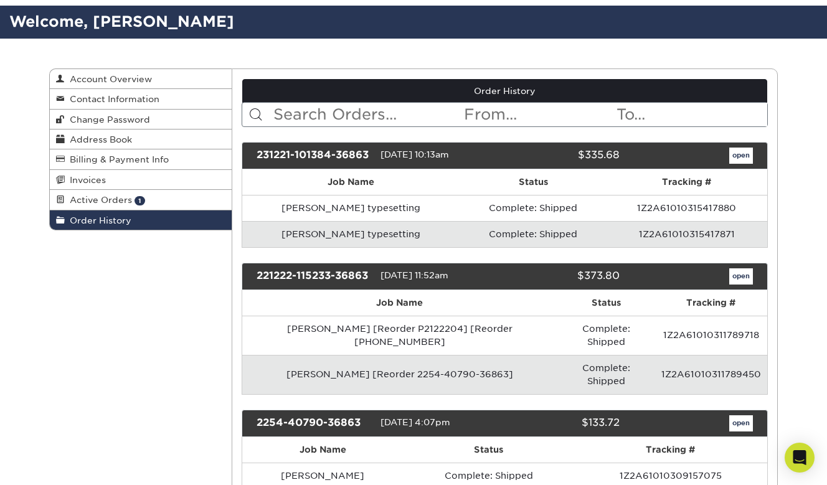
click at [735, 160] on link "open" at bounding box center [742, 156] width 24 height 16
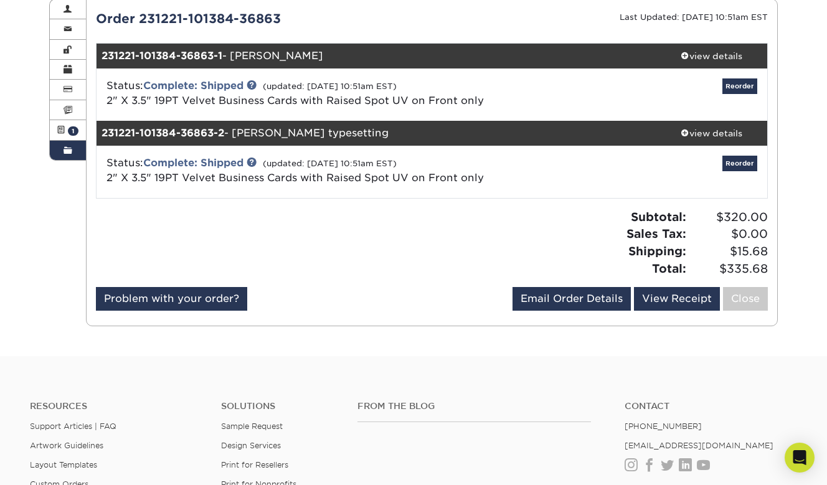
scroll to position [145, 0]
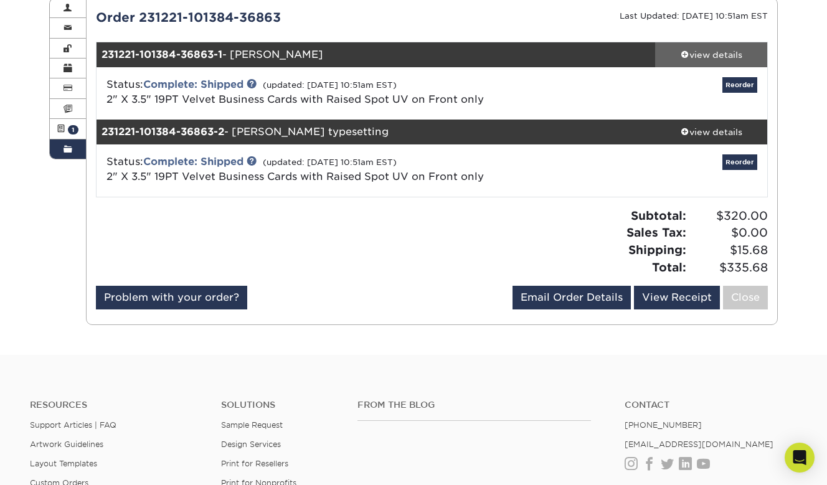
click at [718, 50] on div "view details" at bounding box center [711, 55] width 112 height 12
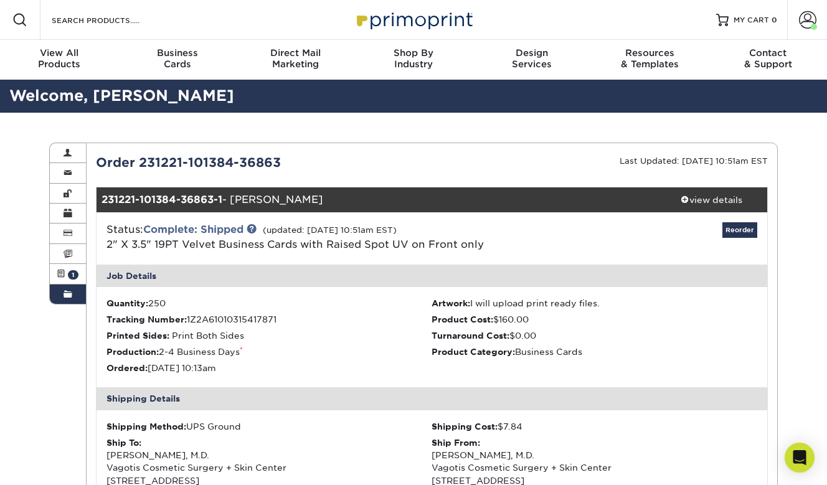
scroll to position [0, 0]
click at [753, 17] on span "MY CART" at bounding box center [752, 20] width 36 height 11
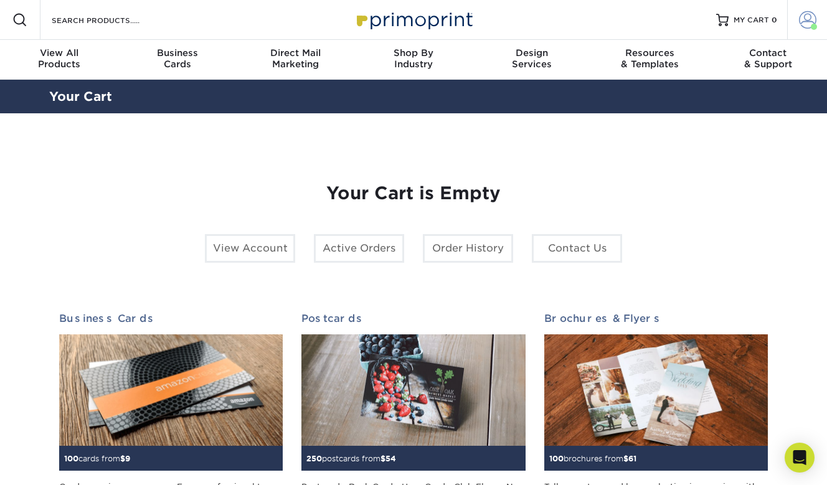
click at [803, 20] on span at bounding box center [807, 19] width 17 height 17
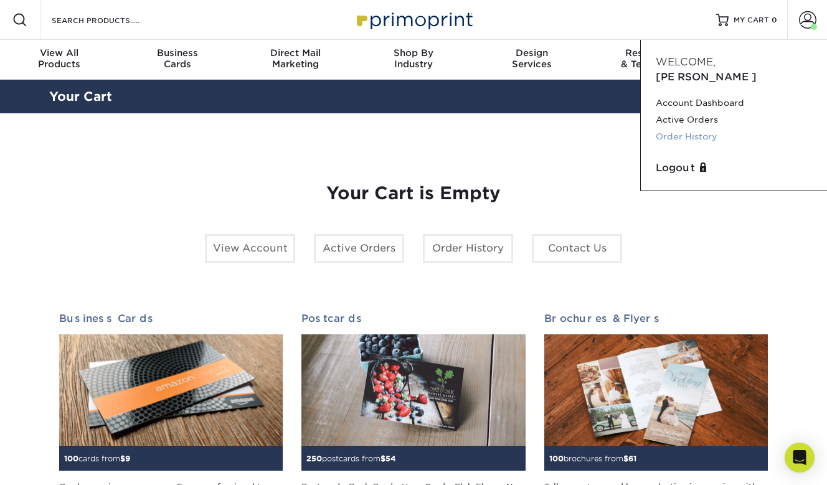
click at [695, 128] on link "Order History" at bounding box center [734, 136] width 156 height 17
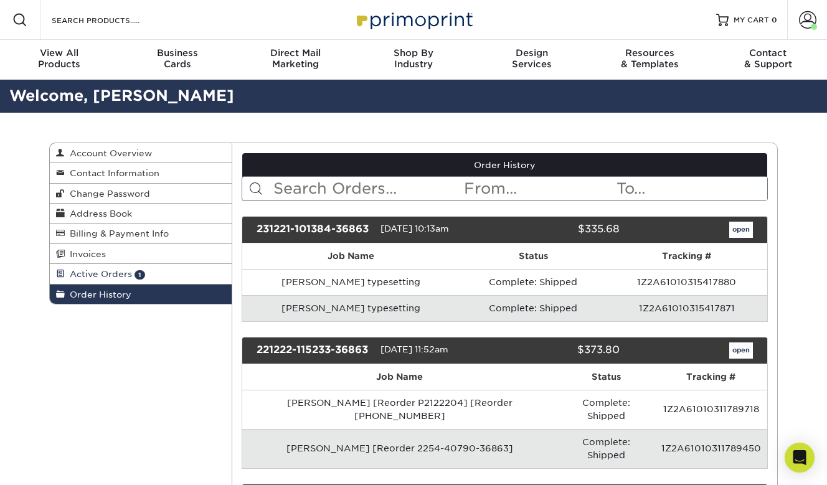
click at [96, 274] on span "Active Orders" at bounding box center [98, 274] width 67 height 10
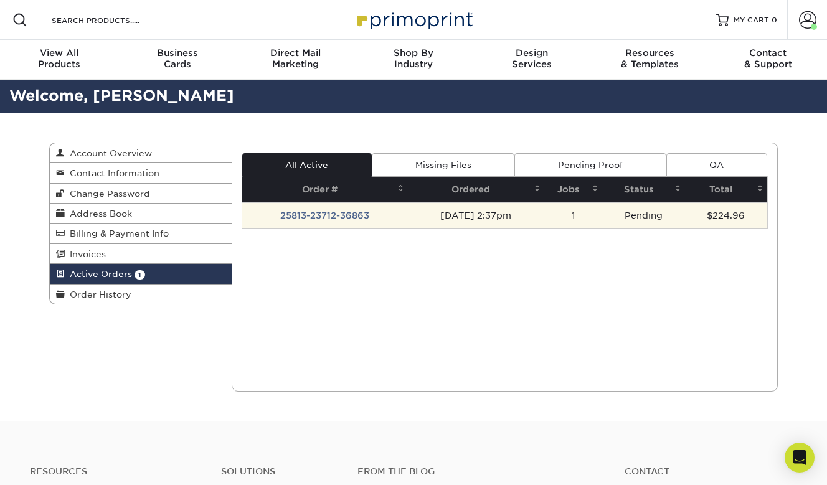
click at [336, 213] on td "25813-23712-36863" at bounding box center [325, 216] width 166 height 26
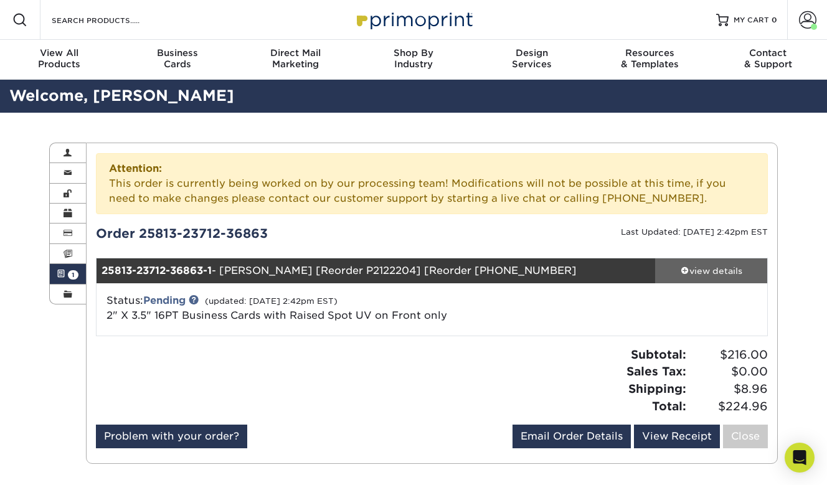
click at [717, 274] on div "view details" at bounding box center [711, 271] width 112 height 12
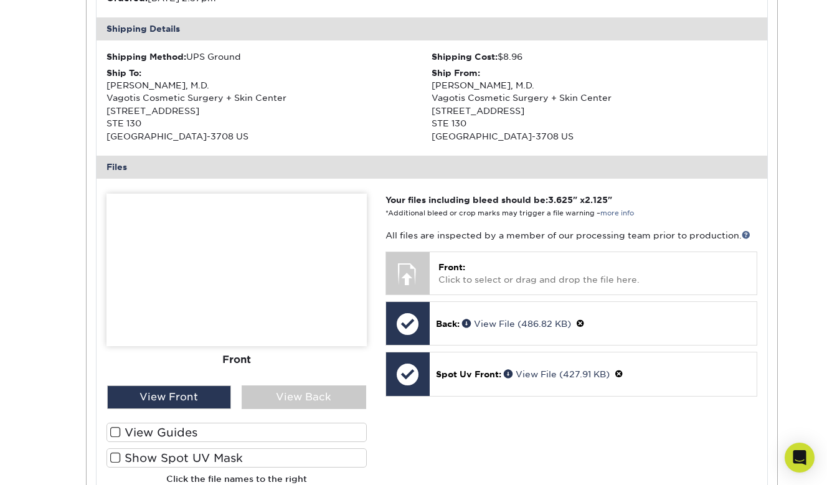
scroll to position [482, 0]
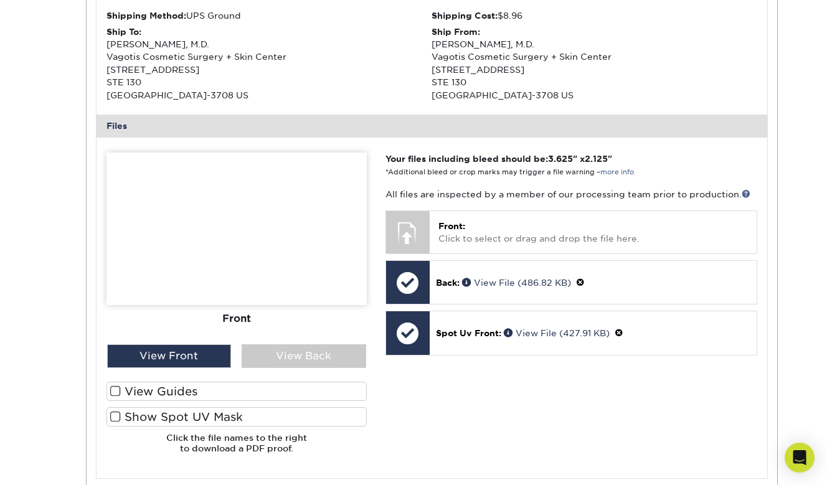
click at [285, 248] on img at bounding box center [237, 229] width 260 height 153
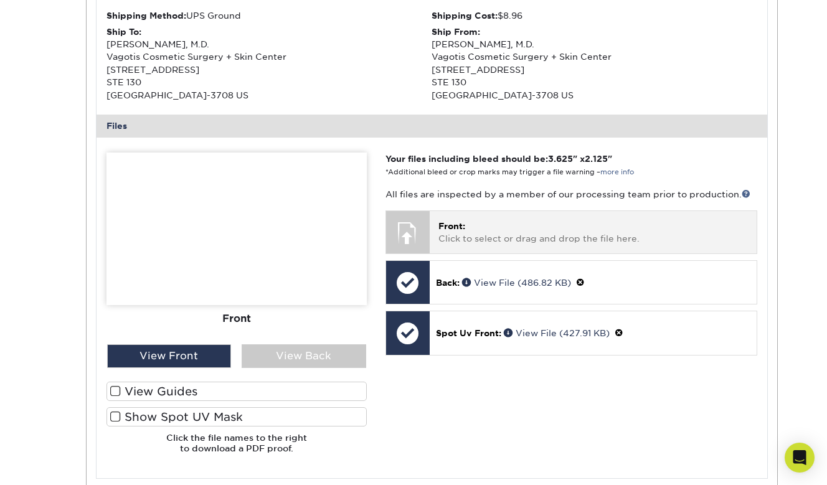
click at [474, 245] on p "Front: Click to select or drag and drop the file here." at bounding box center [594, 233] width 310 height 26
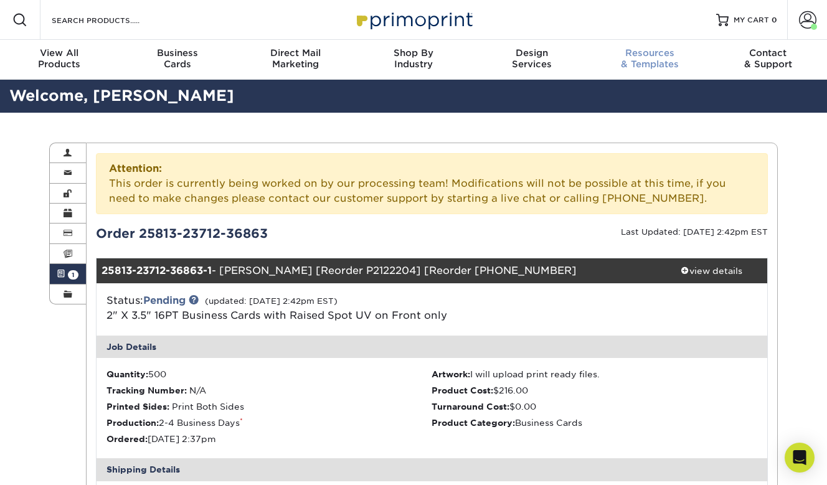
scroll to position [0, 0]
click at [733, 19] on link "MY CART 0" at bounding box center [747, 20] width 61 height 40
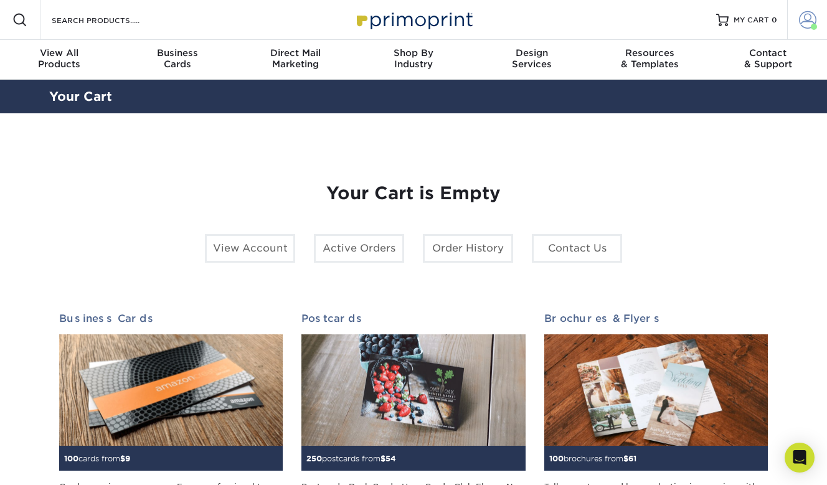
click at [809, 21] on span at bounding box center [807, 19] width 17 height 17
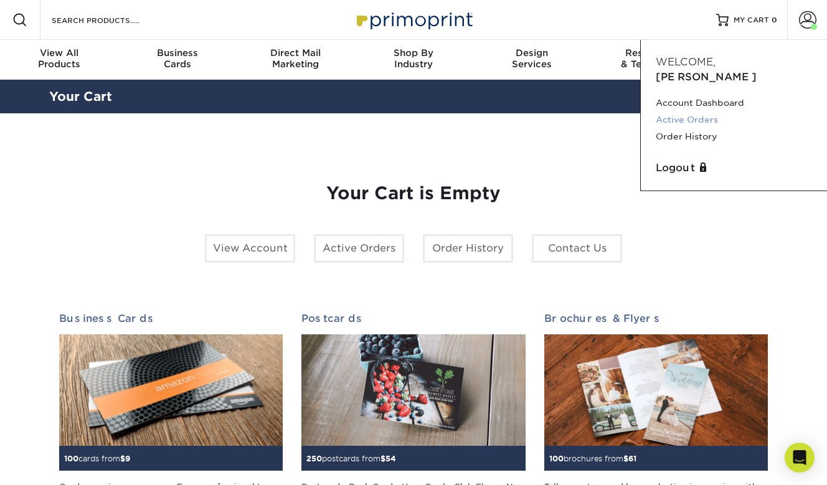
click at [680, 112] on link "Active Orders" at bounding box center [734, 120] width 156 height 17
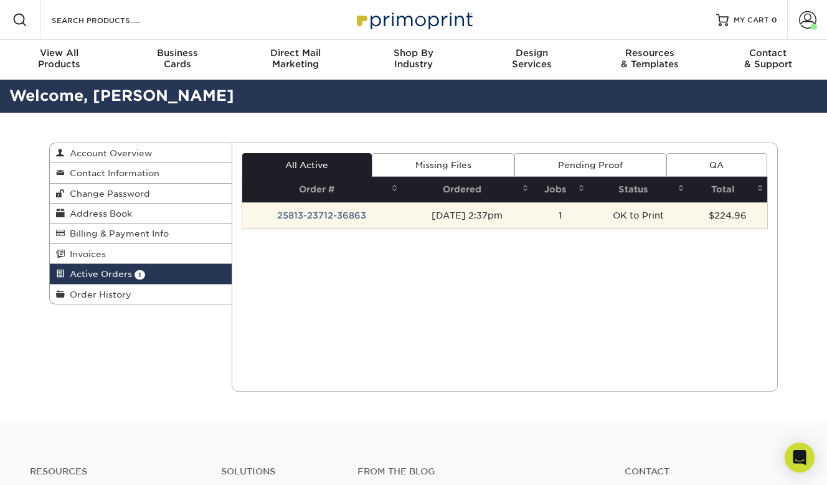
click at [335, 217] on td "25813-23712-36863" at bounding box center [322, 216] width 160 height 26
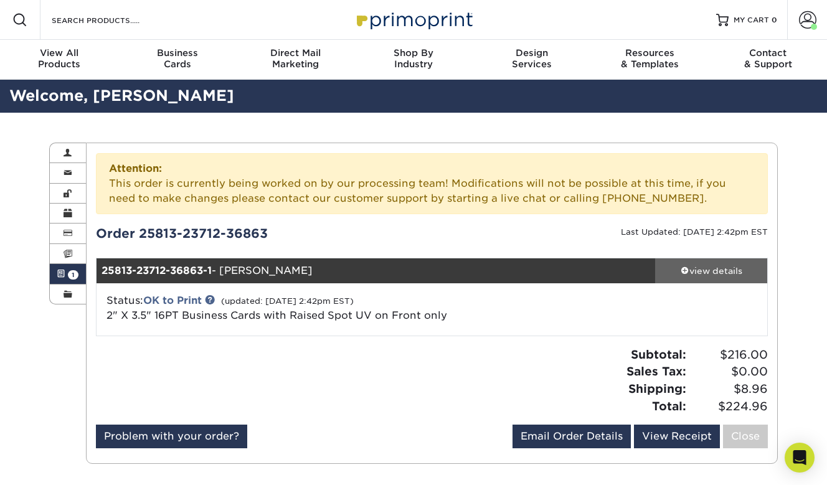
click at [710, 268] on div "view details" at bounding box center [711, 271] width 112 height 12
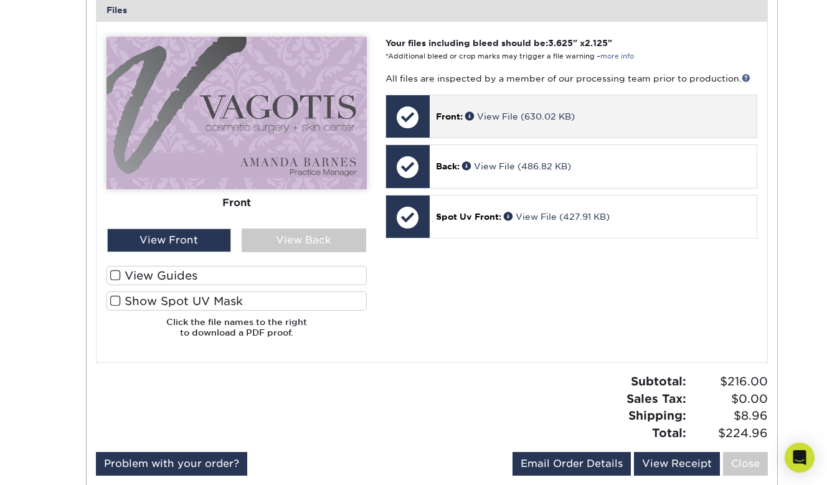
scroll to position [613, 0]
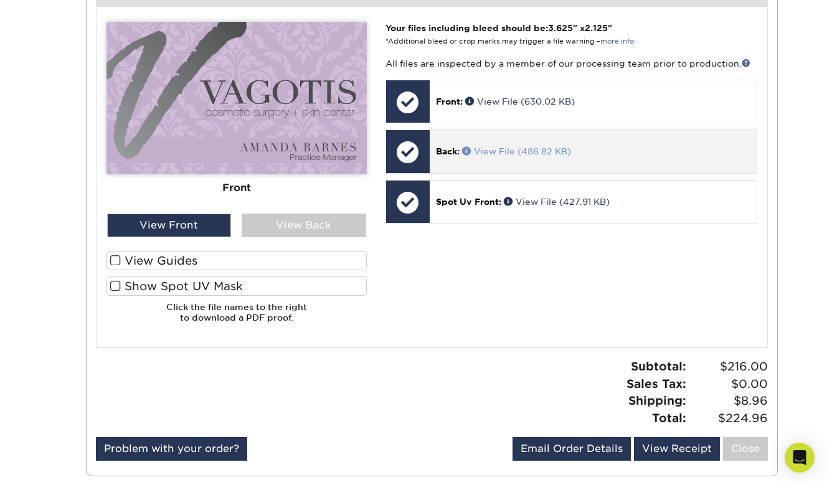
click at [485, 156] on link "View File (486.82 KB)" at bounding box center [516, 151] width 109 height 10
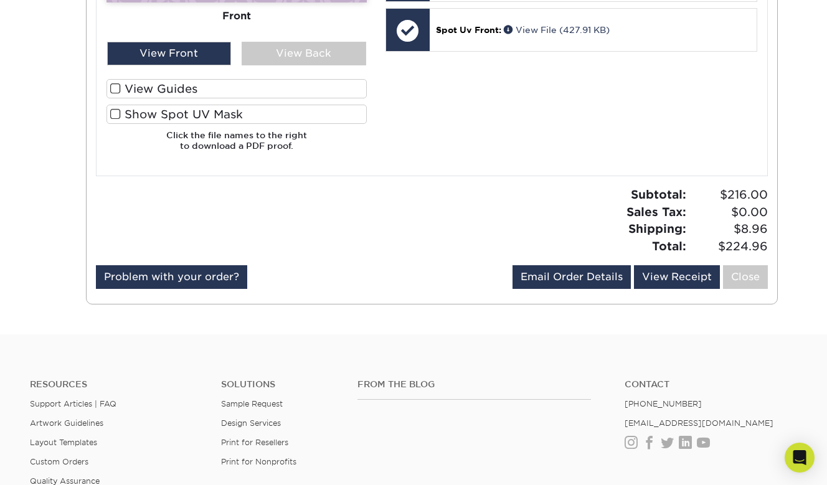
scroll to position [805, 0]
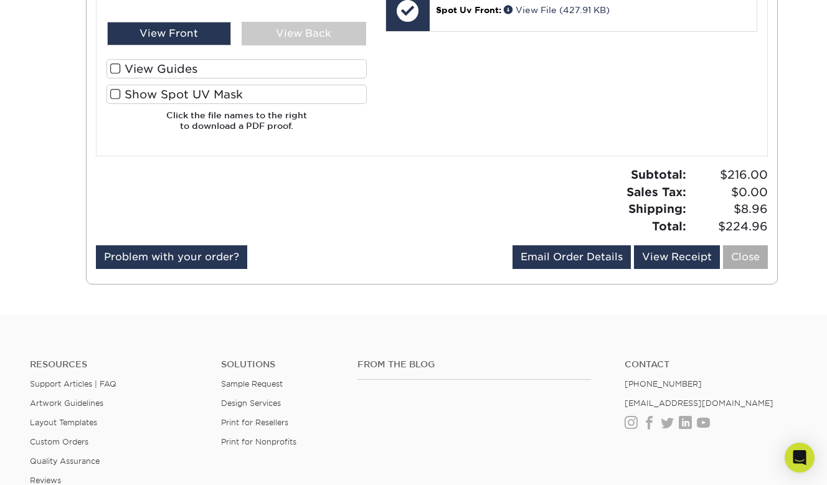
click at [740, 262] on link "Close" at bounding box center [745, 257] width 45 height 24
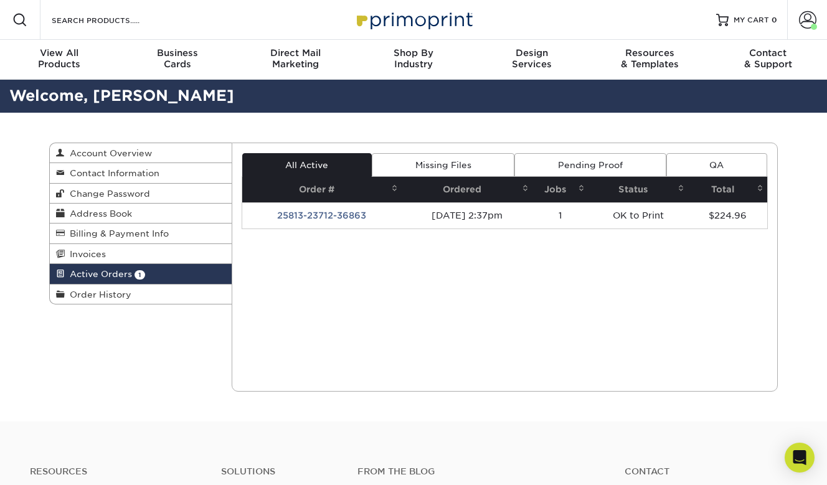
click at [603, 165] on link "Pending Proof" at bounding box center [590, 165] width 151 height 24
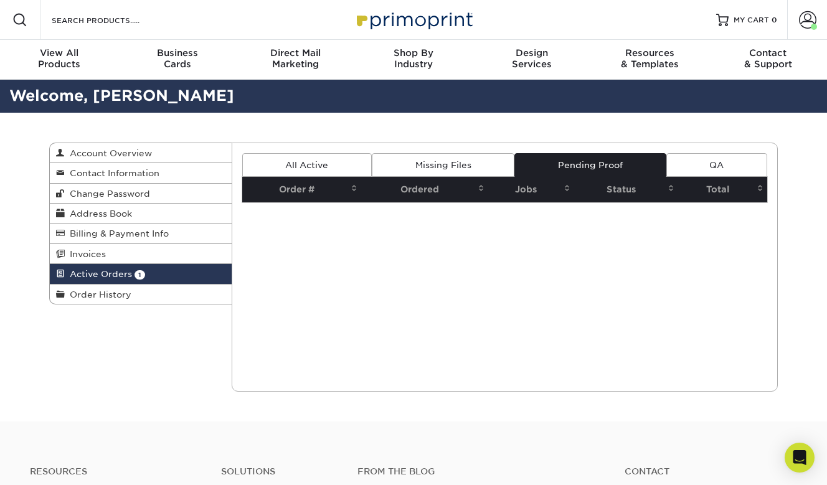
click at [455, 168] on link "Missing Files" at bounding box center [443, 165] width 143 height 24
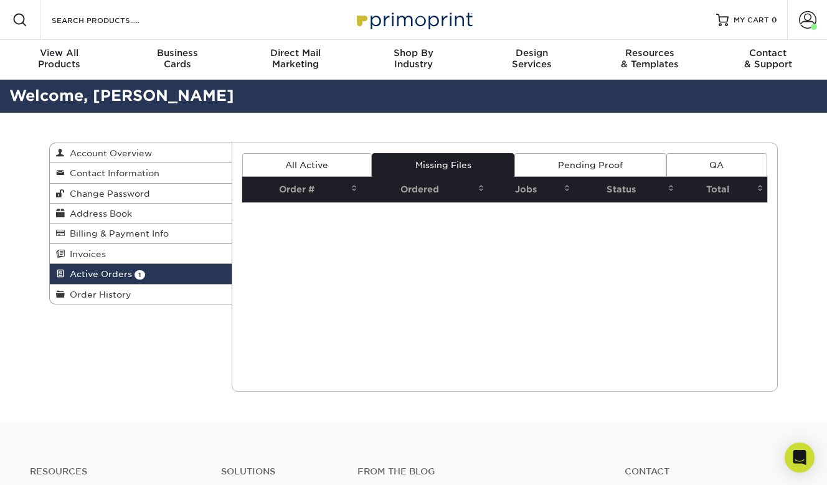
click at [335, 164] on link "All Active" at bounding box center [307, 165] width 130 height 24
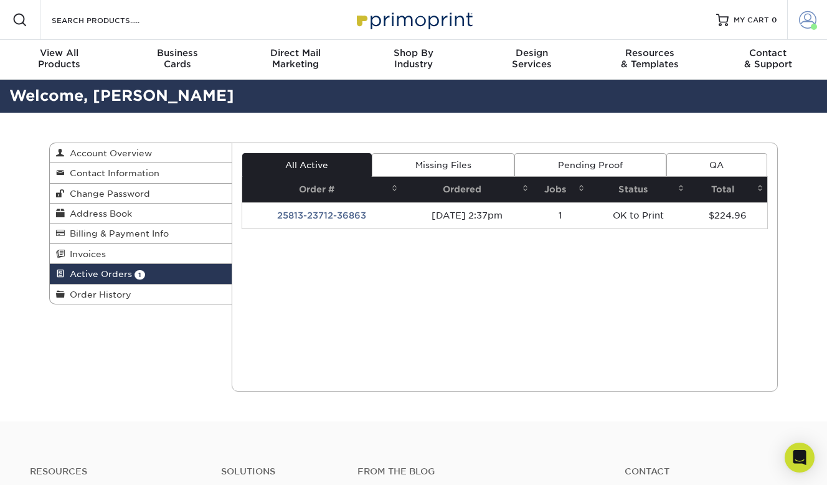
click at [805, 22] on span at bounding box center [807, 19] width 17 height 17
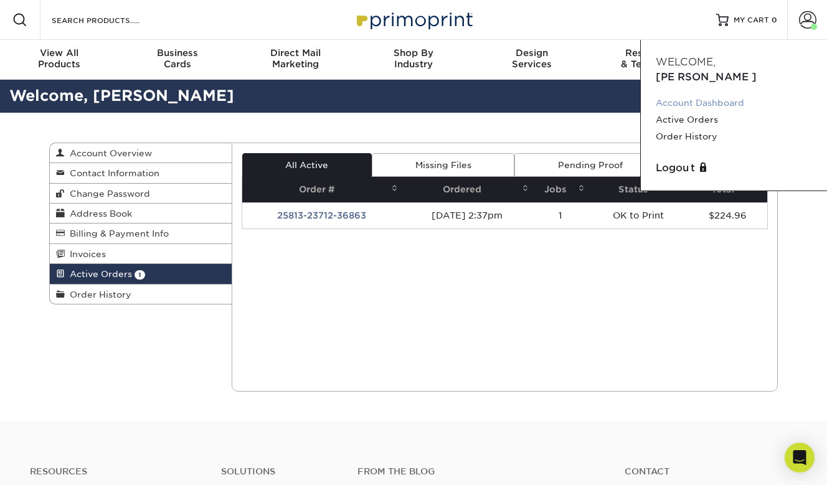
click at [722, 95] on link "Account Dashboard" at bounding box center [734, 103] width 156 height 17
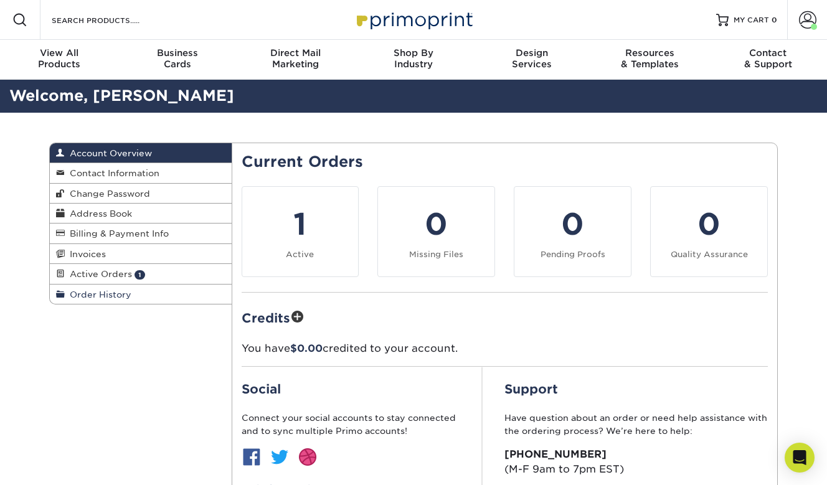
click at [91, 296] on span "Order History" at bounding box center [98, 295] width 67 height 10
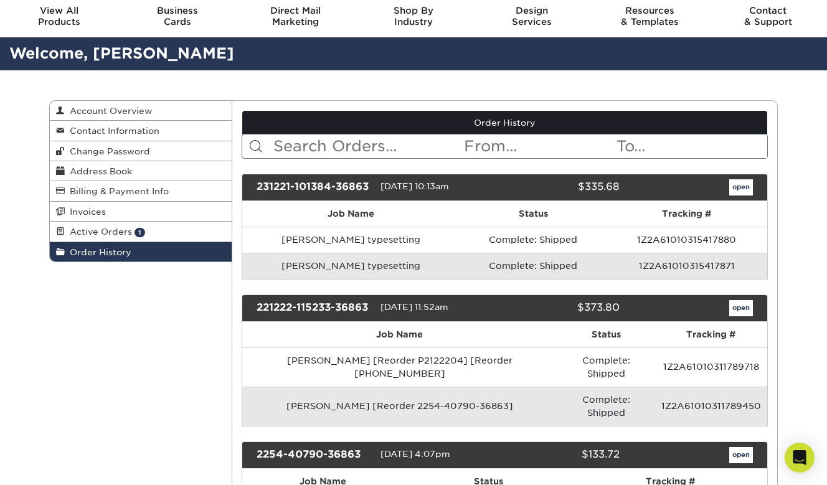
scroll to position [32, 0]
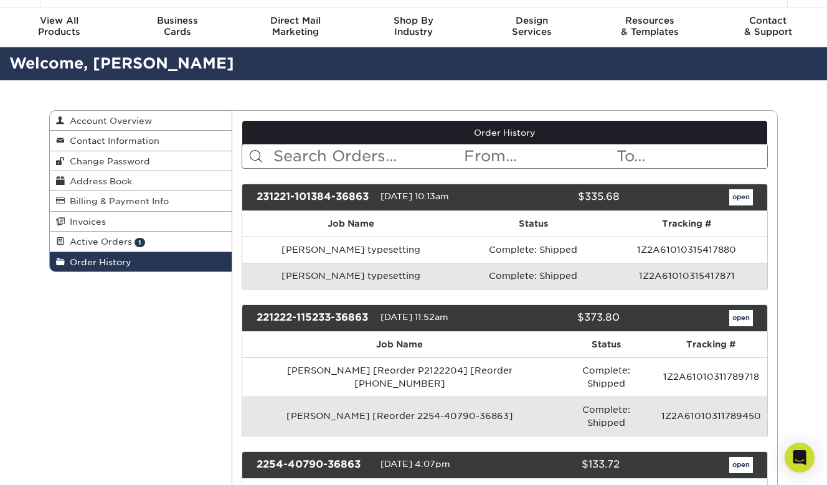
click at [744, 199] on link "open" at bounding box center [742, 197] width 24 height 16
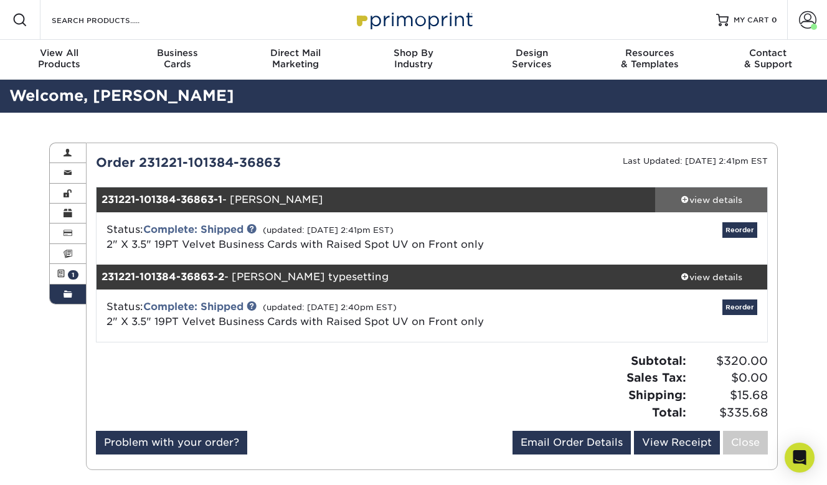
click at [702, 204] on div "view details" at bounding box center [711, 200] width 112 height 12
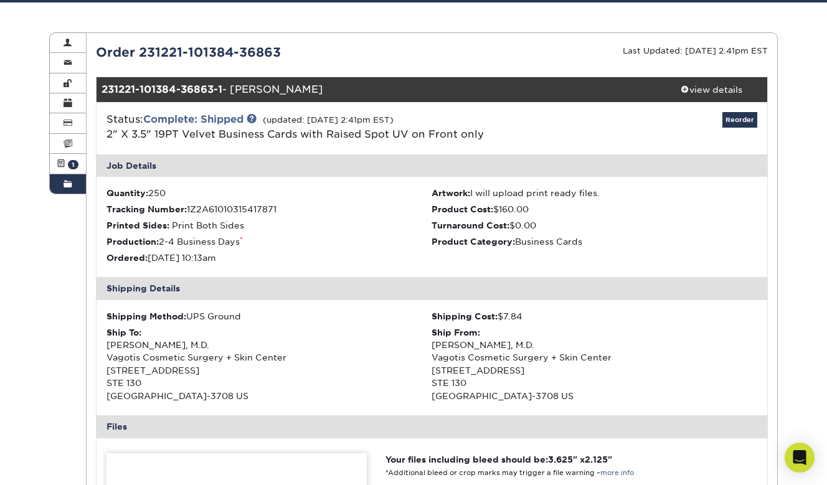
scroll to position [86, 0]
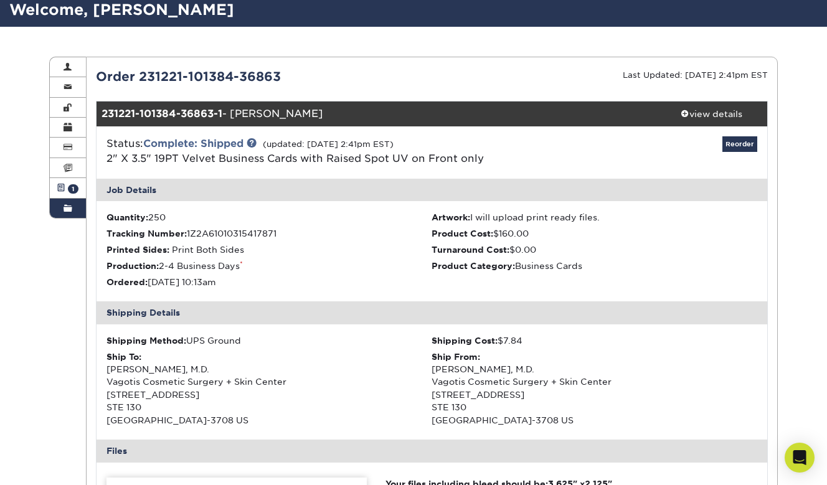
click at [64, 189] on span at bounding box center [61, 188] width 9 height 10
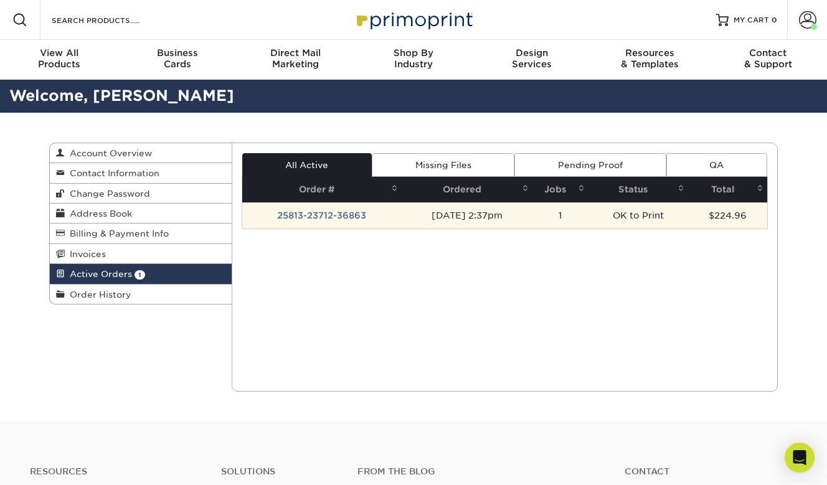
click at [305, 218] on td "25813-23712-36863" at bounding box center [322, 216] width 160 height 26
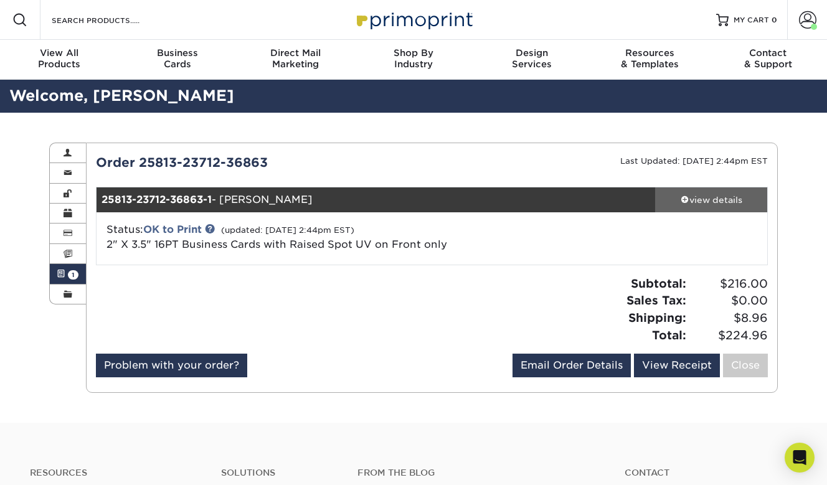
click at [704, 200] on div "view details" at bounding box center [711, 200] width 112 height 12
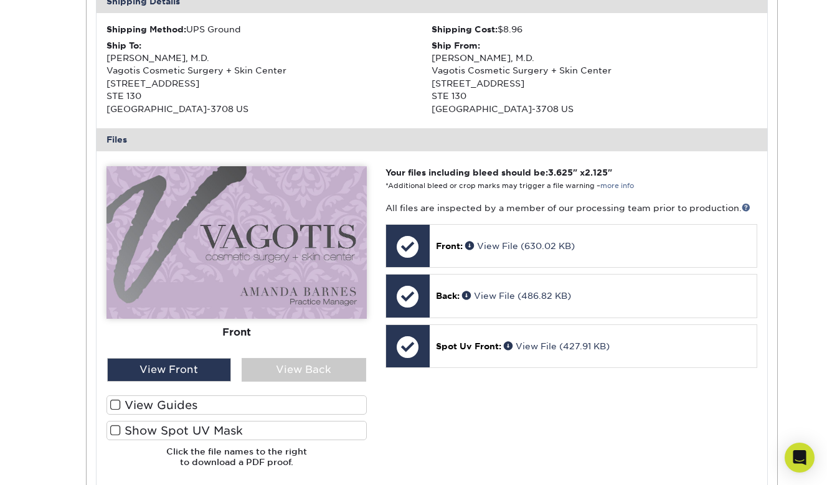
scroll to position [399, 0]
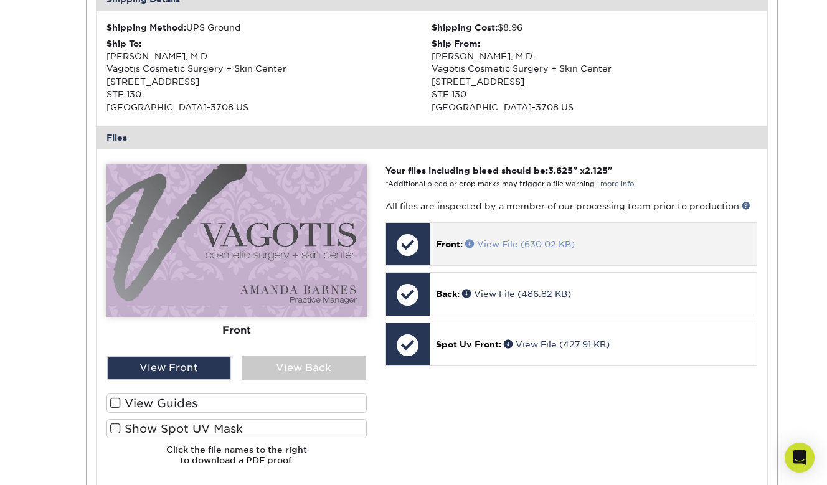
click at [517, 249] on link "View File (630.02 KB)" at bounding box center [520, 244] width 110 height 10
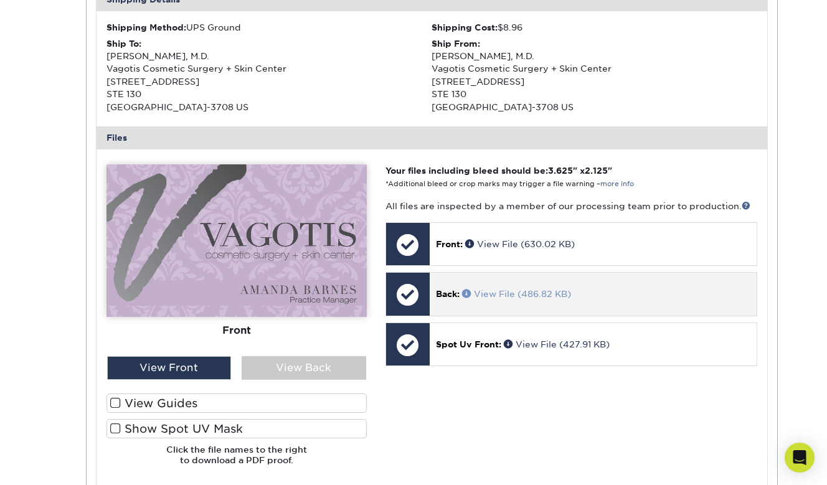
click at [491, 299] on link "View File (486.82 KB)" at bounding box center [516, 294] width 109 height 10
click at [469, 298] on span at bounding box center [468, 293] width 12 height 9
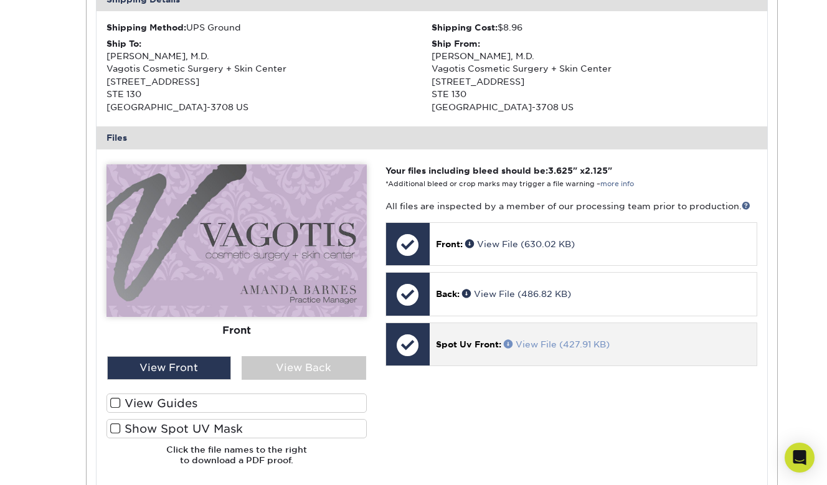
click at [511, 348] on span at bounding box center [510, 344] width 12 height 9
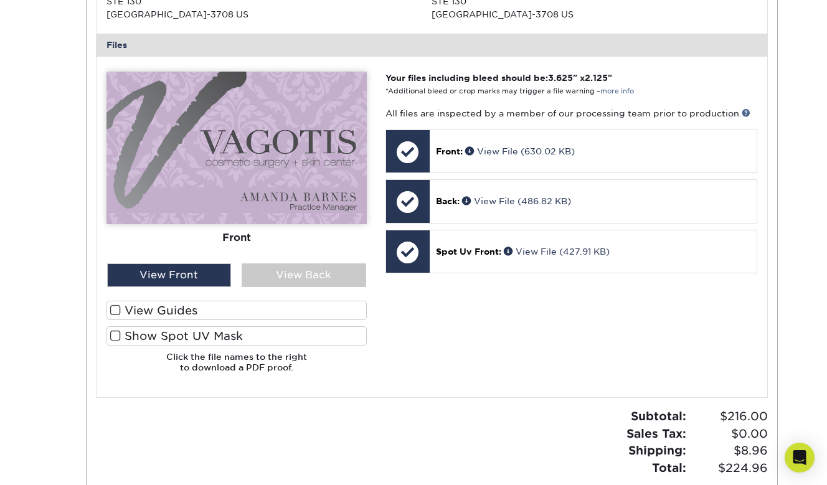
scroll to position [495, 0]
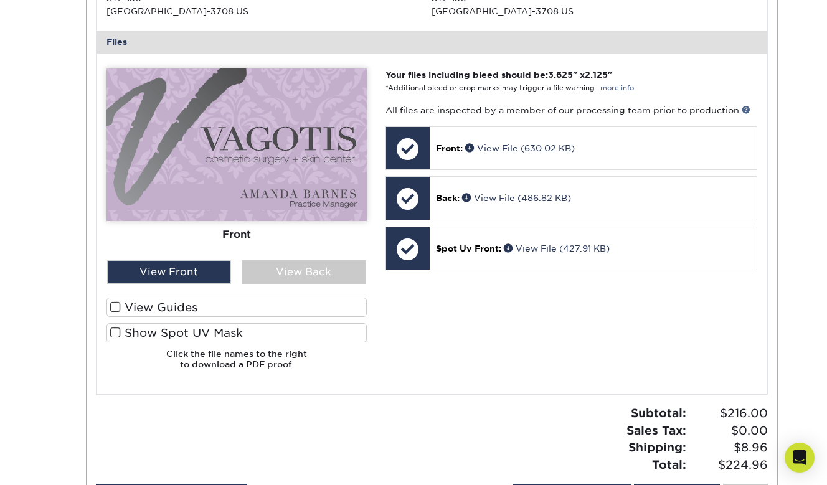
click at [117, 313] on span at bounding box center [115, 308] width 11 height 12
click at [0, 0] on input "View Guides" at bounding box center [0, 0] width 0 height 0
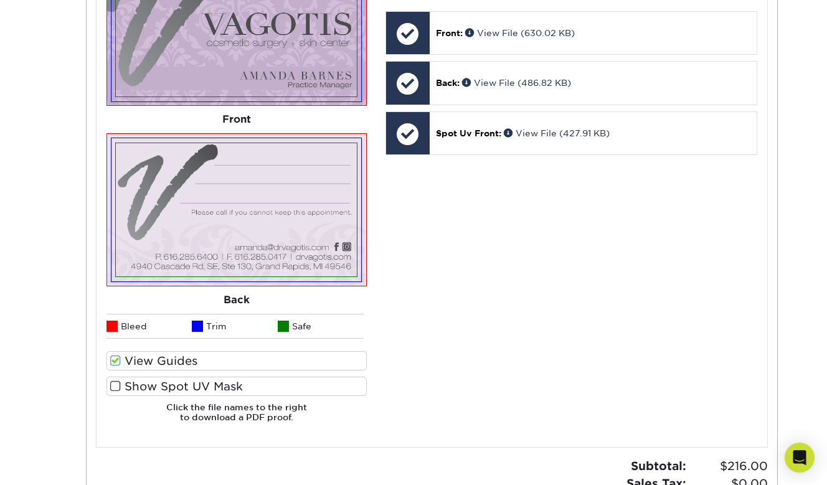
scroll to position [614, 0]
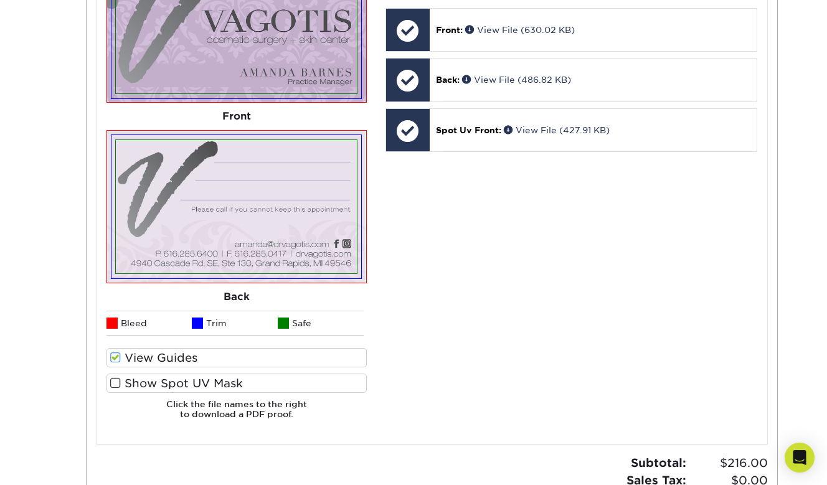
click at [118, 386] on span at bounding box center [115, 384] width 11 height 12
click at [0, 0] on input "Show Spot UV Mask" at bounding box center [0, 0] width 0 height 0
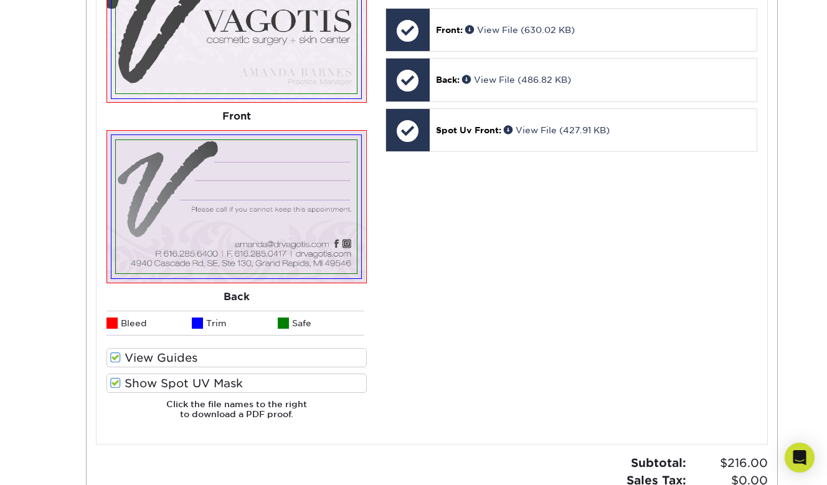
click at [116, 359] on span at bounding box center [115, 358] width 11 height 12
click at [0, 0] on input "View Guides" at bounding box center [0, 0] width 0 height 0
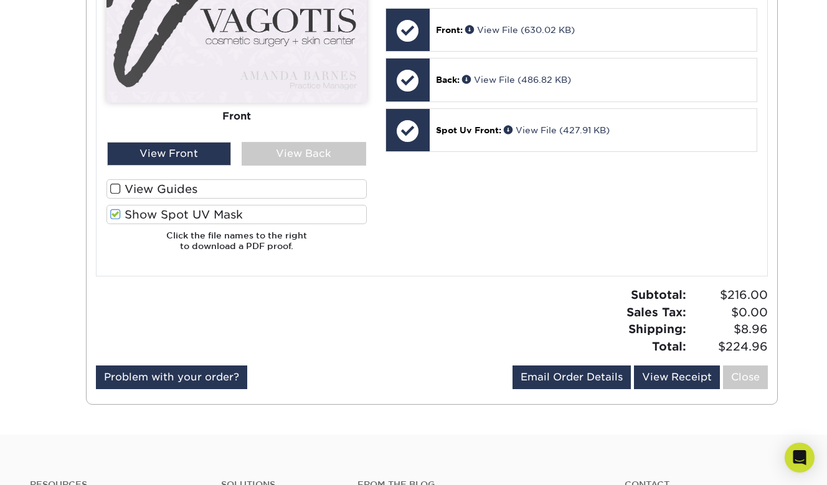
click at [117, 217] on span at bounding box center [115, 215] width 11 height 12
click at [0, 0] on input "Show Spot UV Mask" at bounding box center [0, 0] width 0 height 0
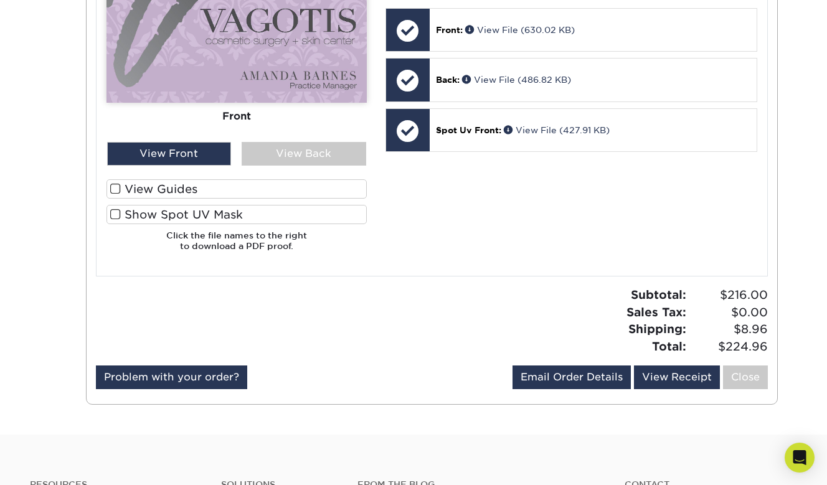
click at [117, 217] on span at bounding box center [115, 215] width 11 height 12
click at [0, 0] on input "Show Spot UV Mask" at bounding box center [0, 0] width 0 height 0
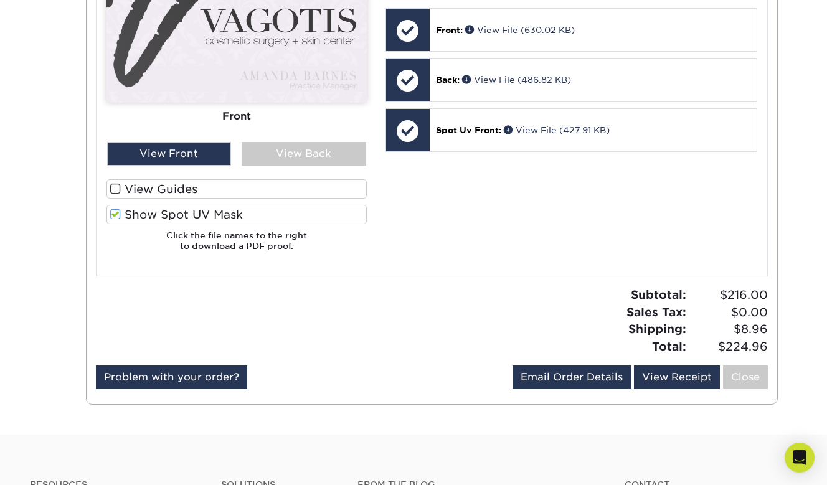
click at [107, 224] on label "Show Spot UV Mask" at bounding box center [237, 214] width 260 height 19
click at [0, 0] on input "Show Spot UV Mask" at bounding box center [0, 0] width 0 height 0
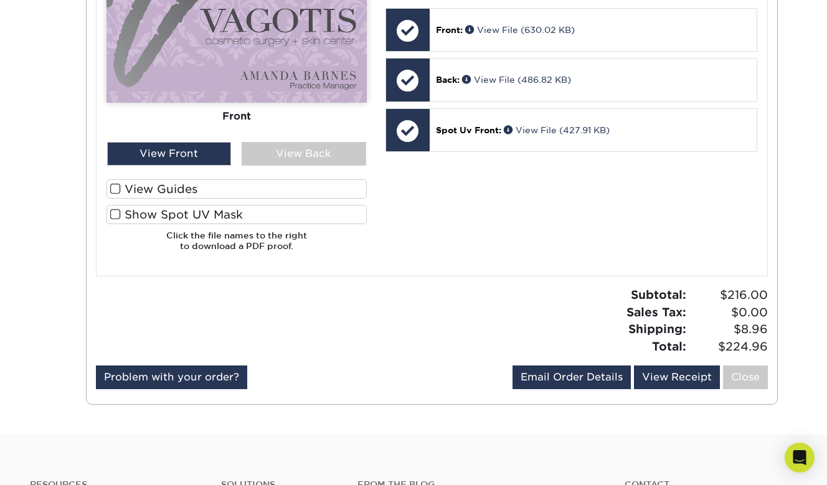
click at [116, 221] on span at bounding box center [115, 215] width 11 height 12
click at [0, 0] on input "Show Spot UV Mask" at bounding box center [0, 0] width 0 height 0
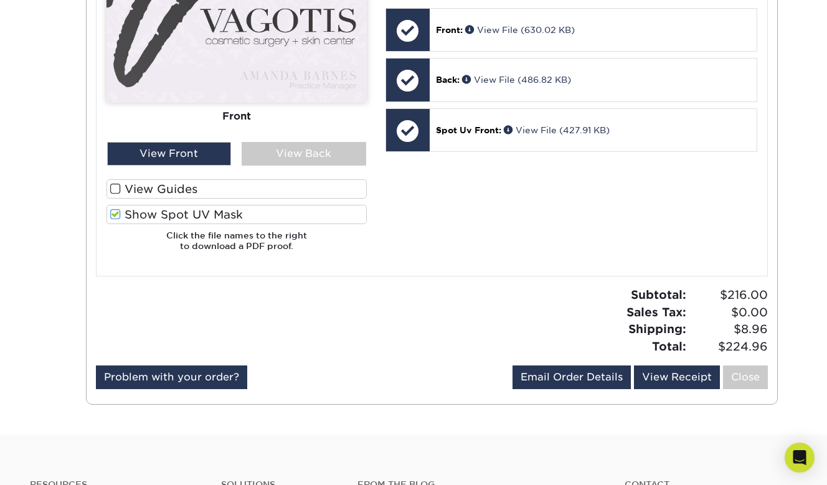
click at [116, 221] on span at bounding box center [115, 215] width 11 height 12
click at [0, 0] on input "Show Spot UV Mask" at bounding box center [0, 0] width 0 height 0
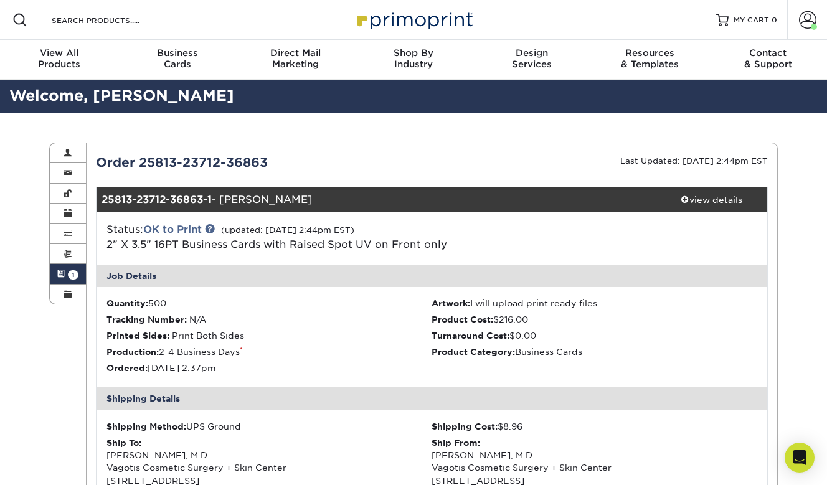
scroll to position [0, 0]
click at [813, 20] on span at bounding box center [807, 19] width 17 height 17
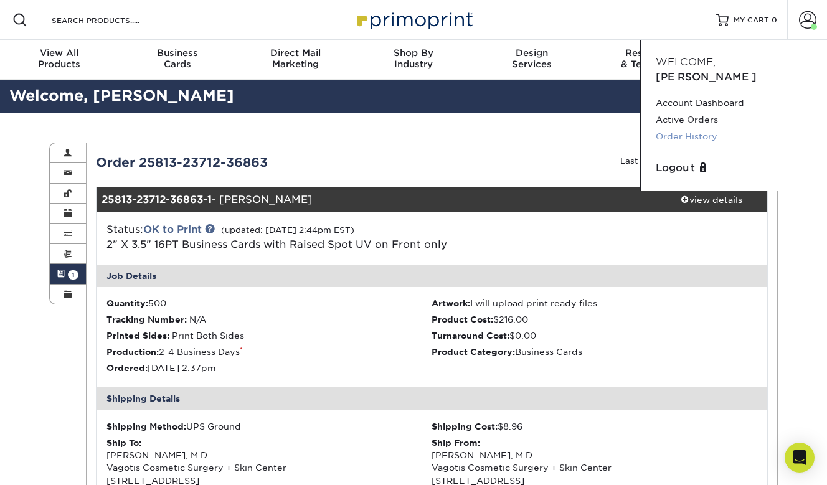
drag, startPoint x: 707, startPoint y: 102, endPoint x: 705, endPoint y: 118, distance: 16.4
click at [704, 128] on link "Order History" at bounding box center [734, 136] width 156 height 17
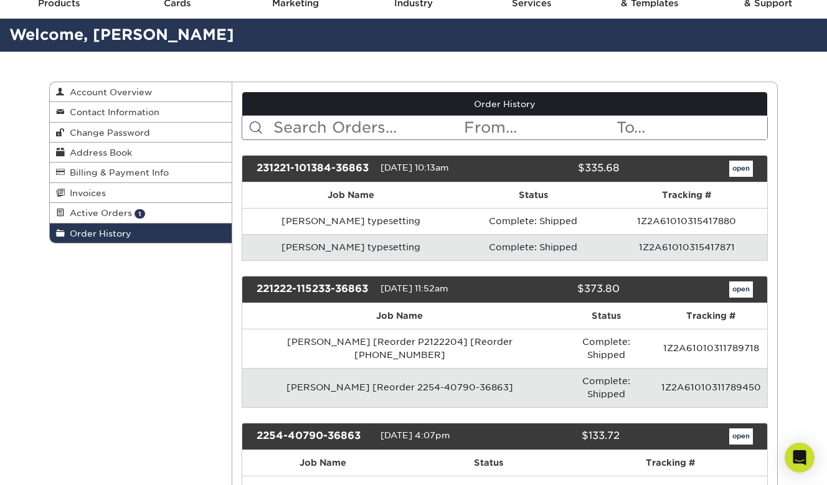
scroll to position [63, 0]
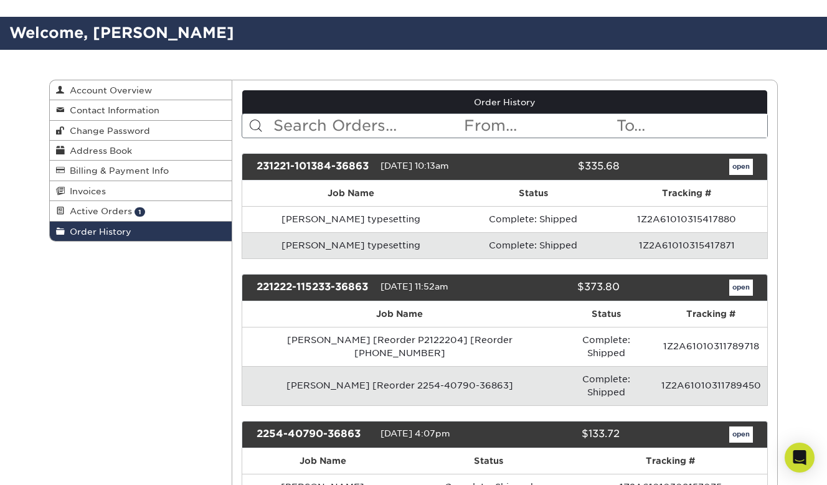
click at [736, 171] on link "open" at bounding box center [742, 167] width 24 height 16
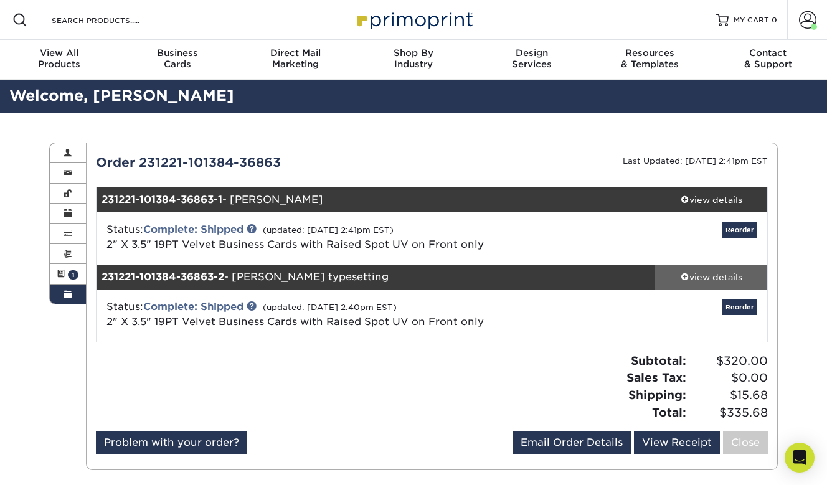
click at [715, 277] on div "view details" at bounding box center [711, 277] width 112 height 12
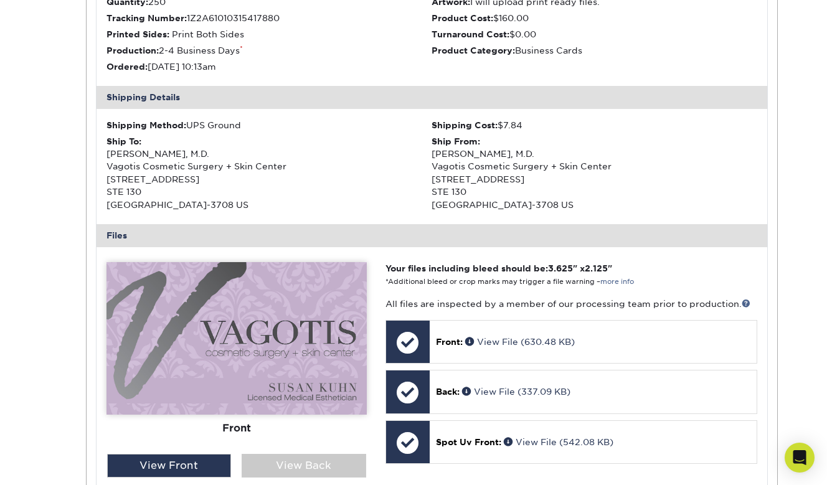
scroll to position [409, 0]
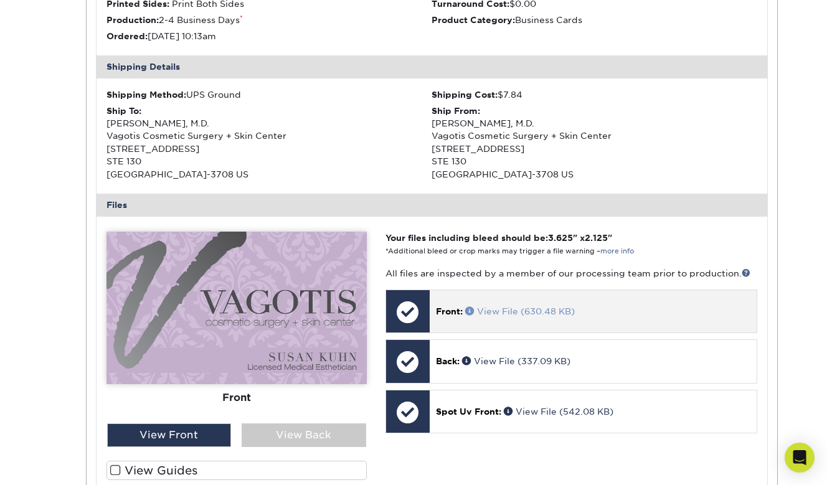
click at [470, 315] on span at bounding box center [471, 311] width 12 height 9
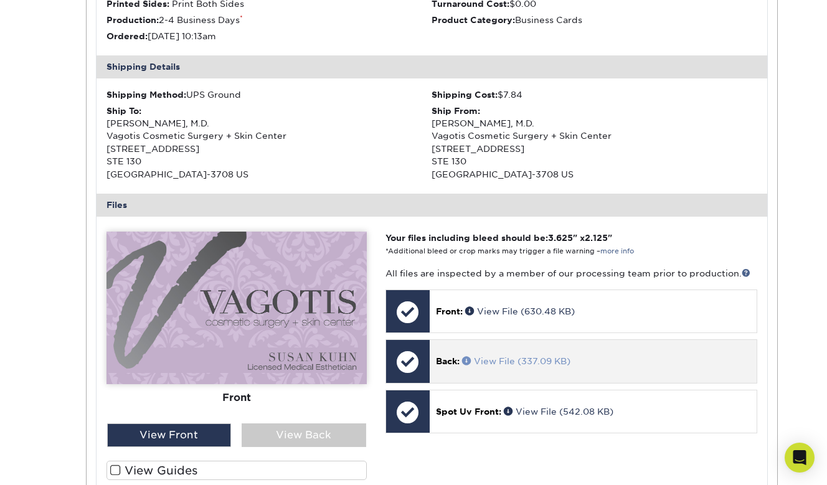
click at [515, 366] on link "View File (337.09 KB)" at bounding box center [516, 361] width 108 height 10
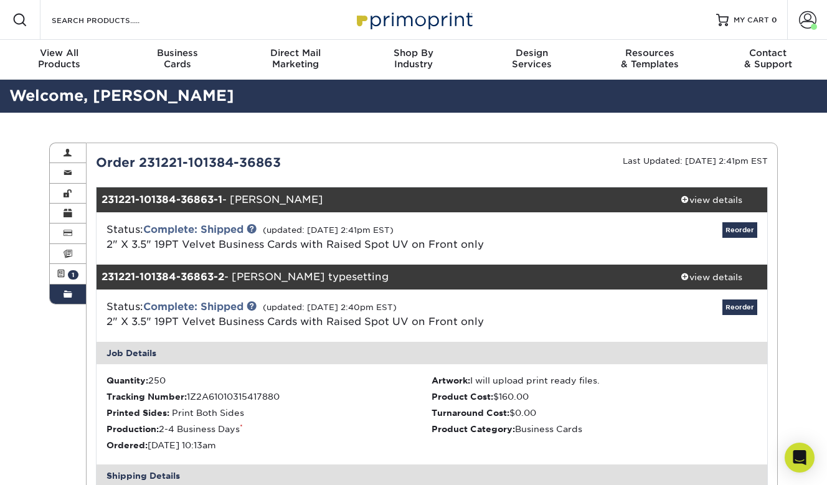
scroll to position [0, 0]
click at [812, 19] on span at bounding box center [807, 19] width 17 height 17
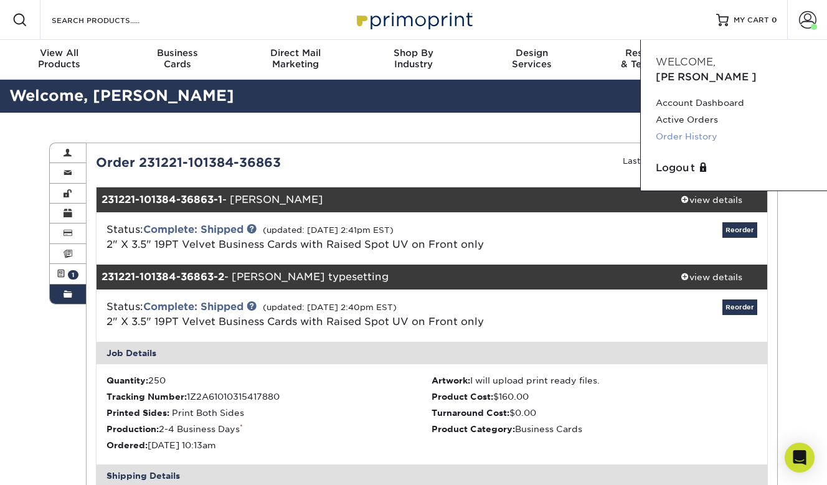
click at [694, 128] on link "Order History" at bounding box center [734, 136] width 156 height 17
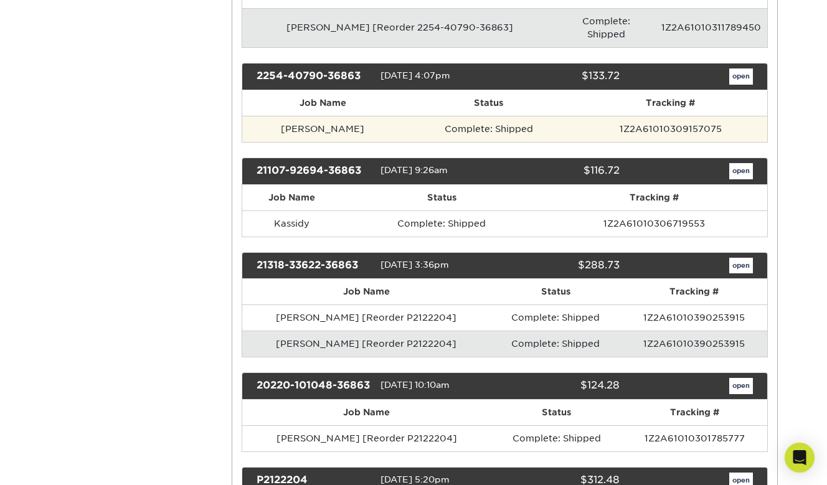
scroll to position [446, 0]
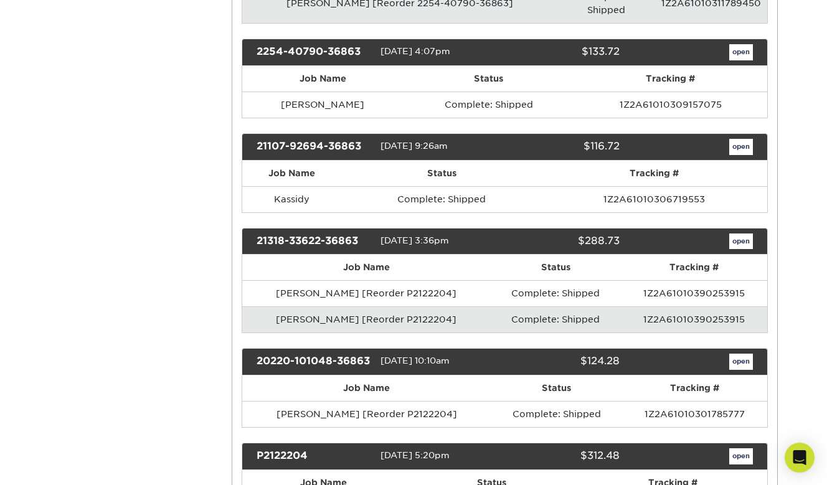
click at [744, 234] on link "open" at bounding box center [742, 242] width 24 height 16
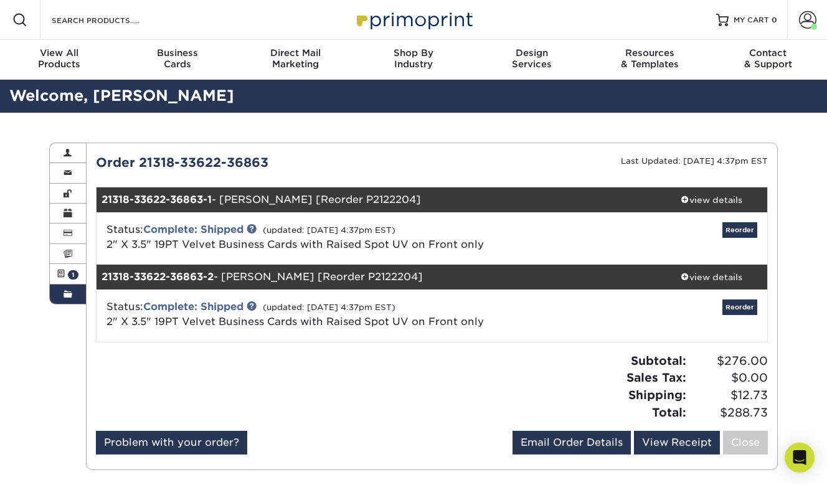
click at [789, 178] on div "Order History Account Overview Contact Information Change Password Address Book…" at bounding box center [413, 307] width 827 height 388
click at [703, 200] on div "view details" at bounding box center [711, 200] width 112 height 12
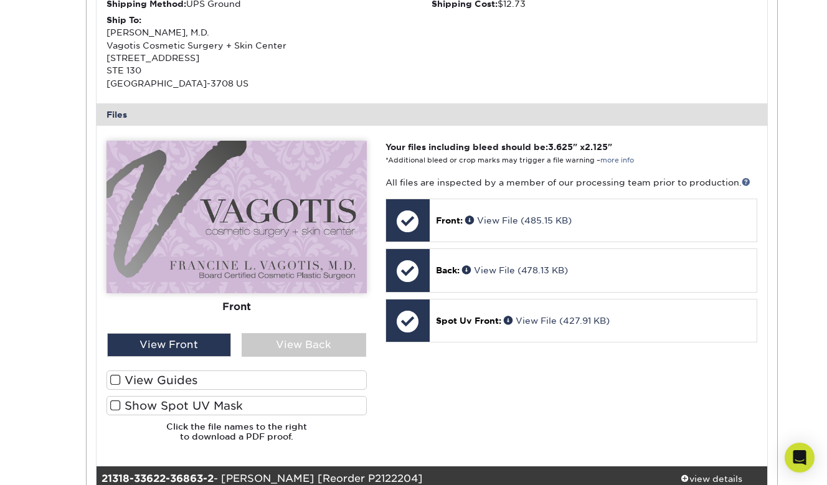
scroll to position [414, 0]
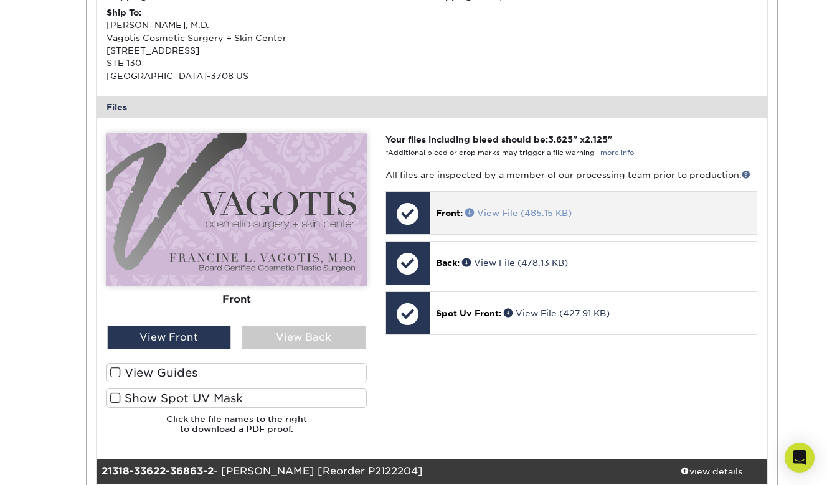
click at [474, 217] on span at bounding box center [471, 212] width 12 height 9
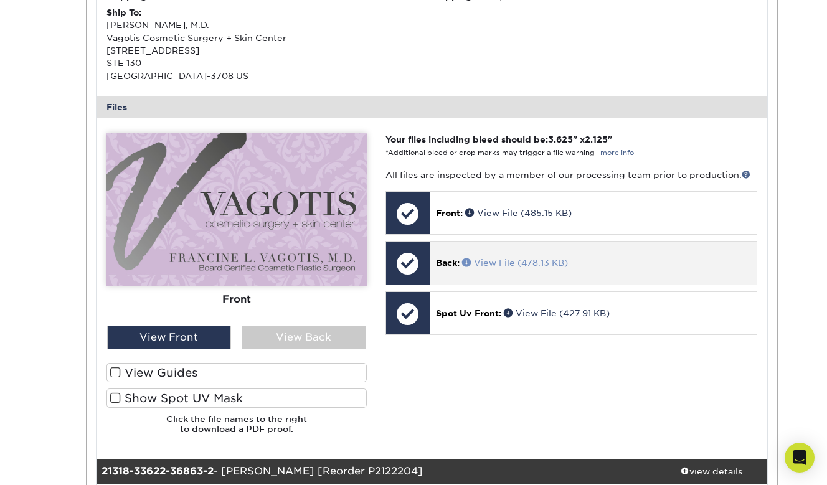
click at [499, 268] on link "View File (478.13 KB)" at bounding box center [515, 263] width 106 height 10
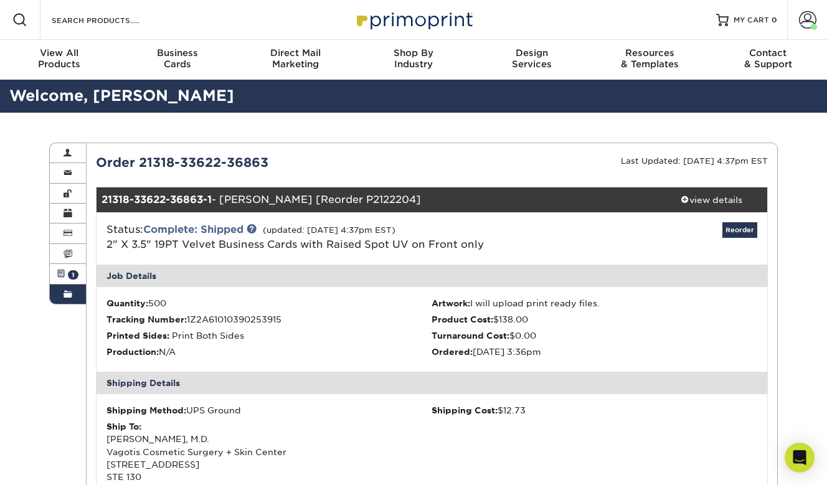
scroll to position [0, 0]
click at [60, 275] on span at bounding box center [61, 274] width 9 height 10
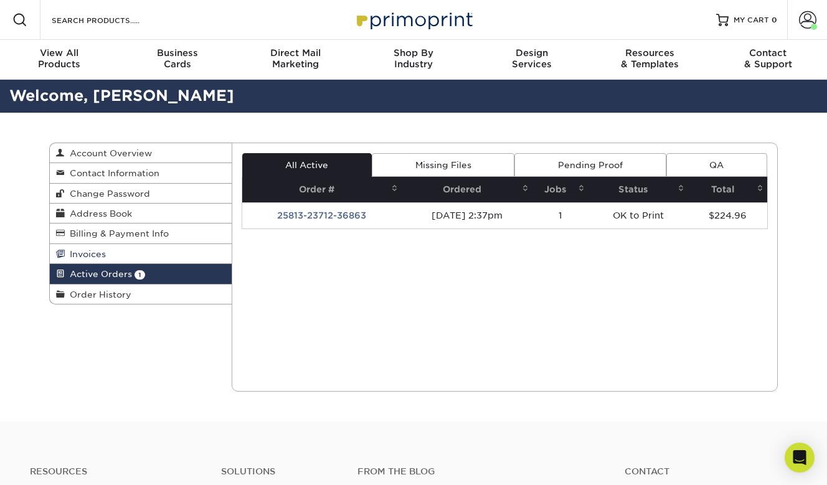
click at [75, 254] on span "Invoices" at bounding box center [85, 254] width 41 height 10
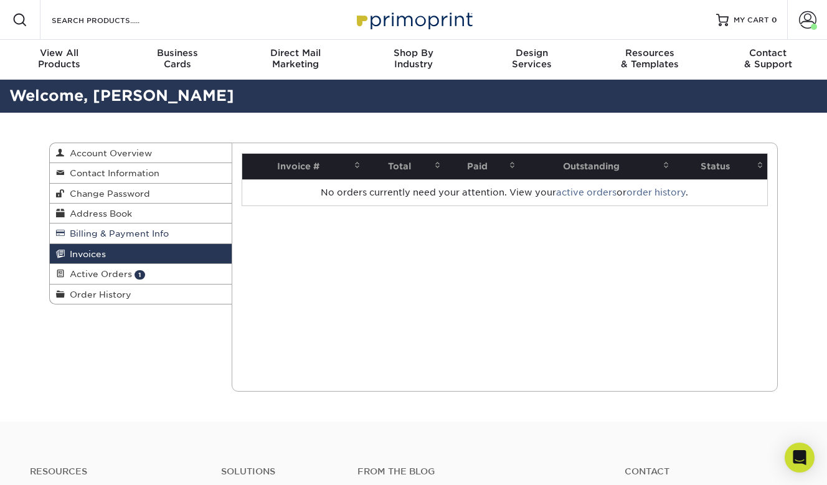
click at [90, 237] on span "Billing & Payment Info" at bounding box center [117, 234] width 104 height 10
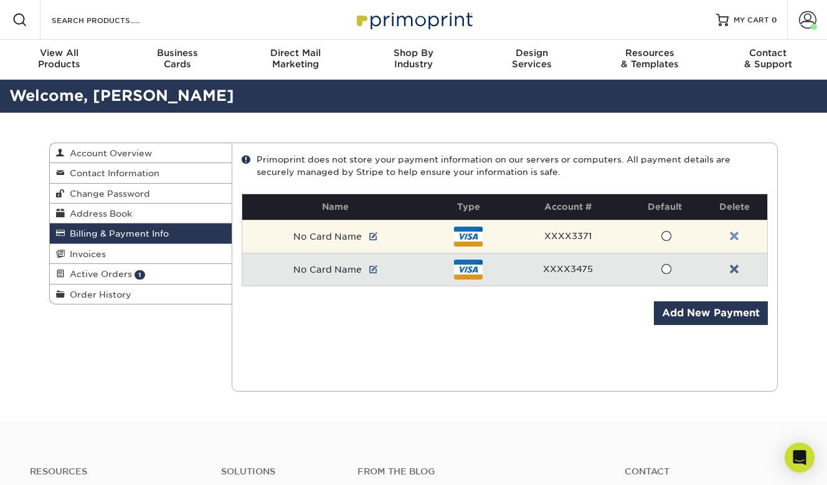
click at [732, 234] on link at bounding box center [734, 237] width 9 height 10
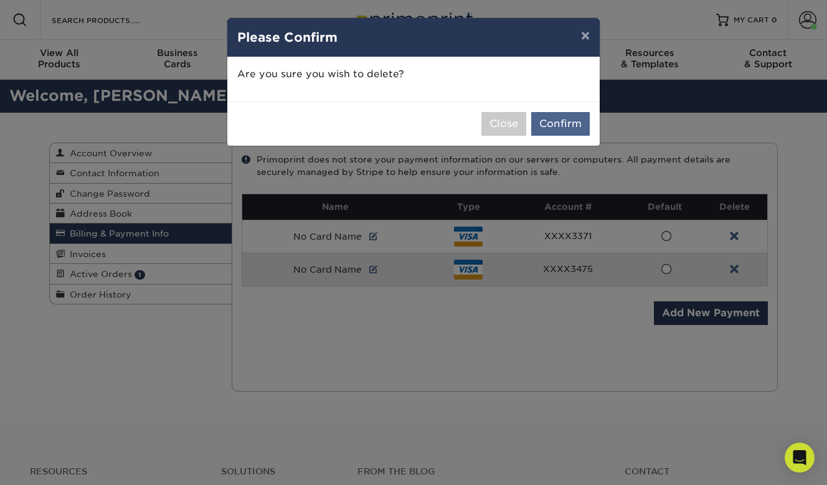
click at [583, 125] on button "Confirm" at bounding box center [561, 124] width 59 height 24
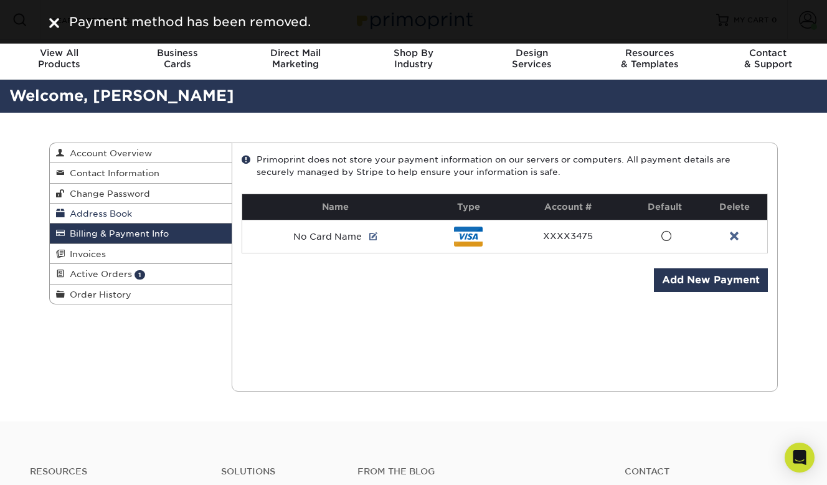
click at [120, 217] on span "Address Book" at bounding box center [98, 214] width 67 height 10
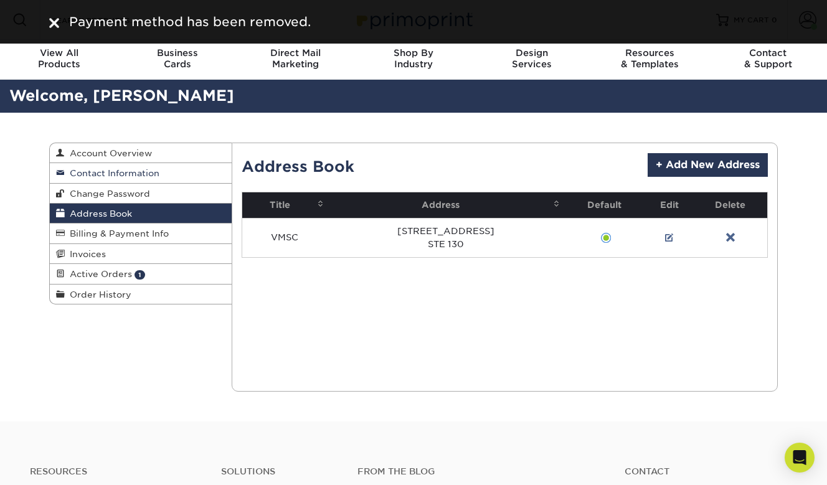
click at [135, 171] on span "Contact Information" at bounding box center [112, 173] width 95 height 10
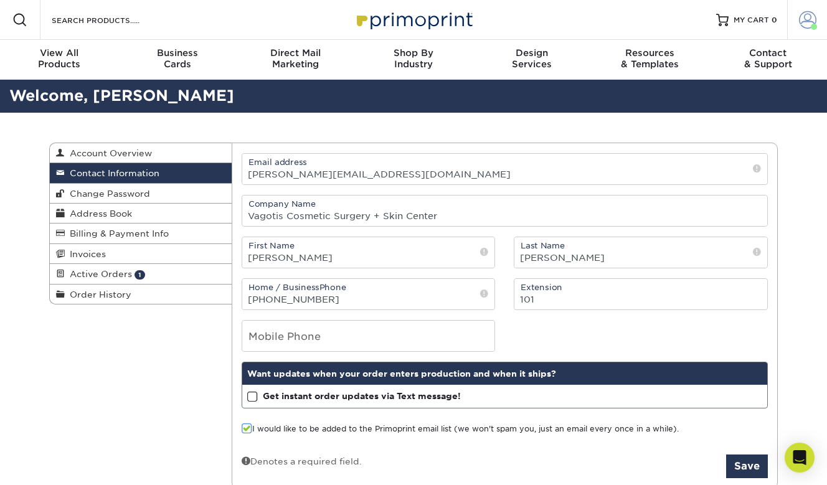
click at [810, 20] on span at bounding box center [807, 19] width 17 height 17
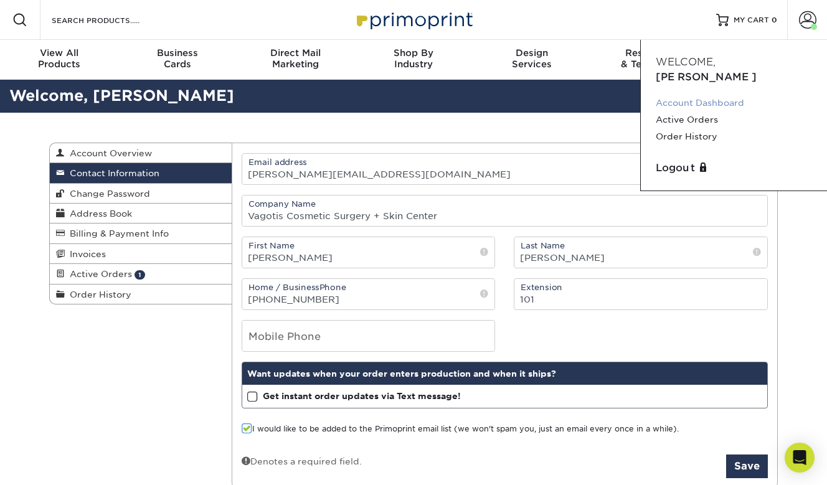
click at [703, 95] on link "Account Dashboard" at bounding box center [734, 103] width 156 height 17
